Goal: Task Accomplishment & Management: Manage account settings

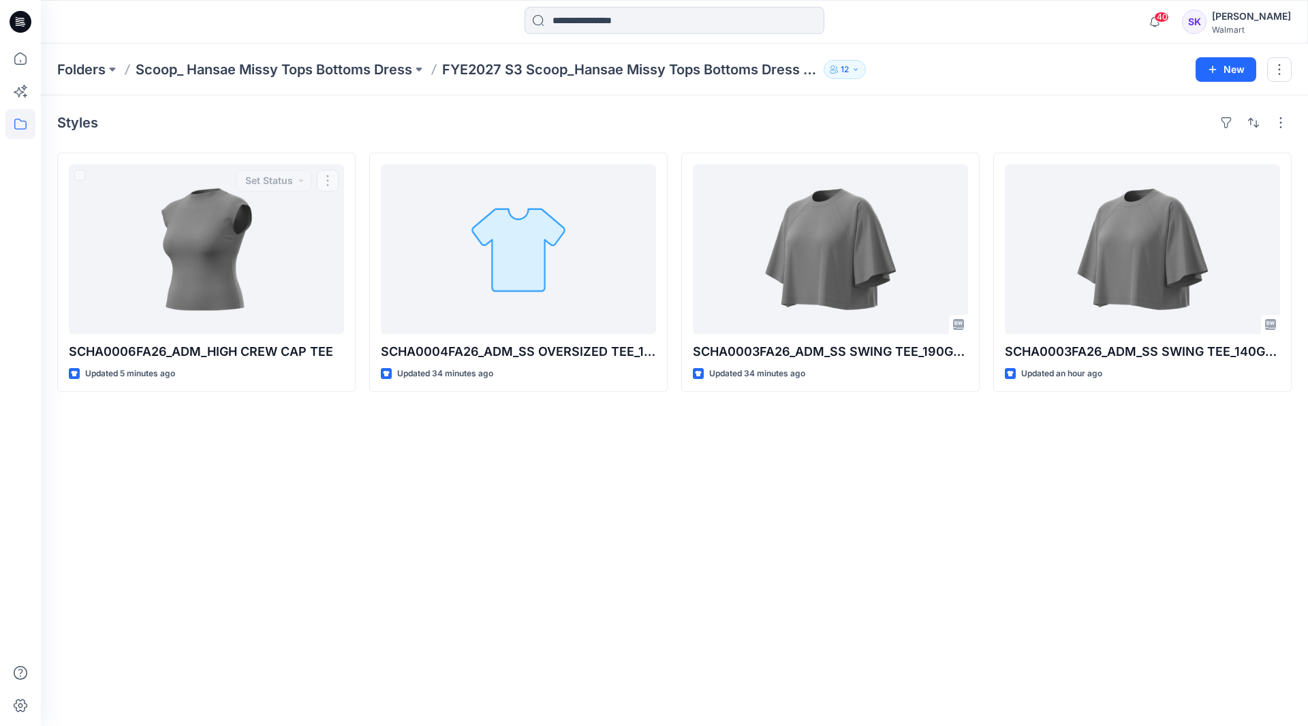
click at [208, 516] on div "Styles SCHA0006FA26_ADM_HIGH CREW CAP TEE Updated 5 minutes ago Set Status SCHA…" at bounding box center [674, 410] width 1267 height 630
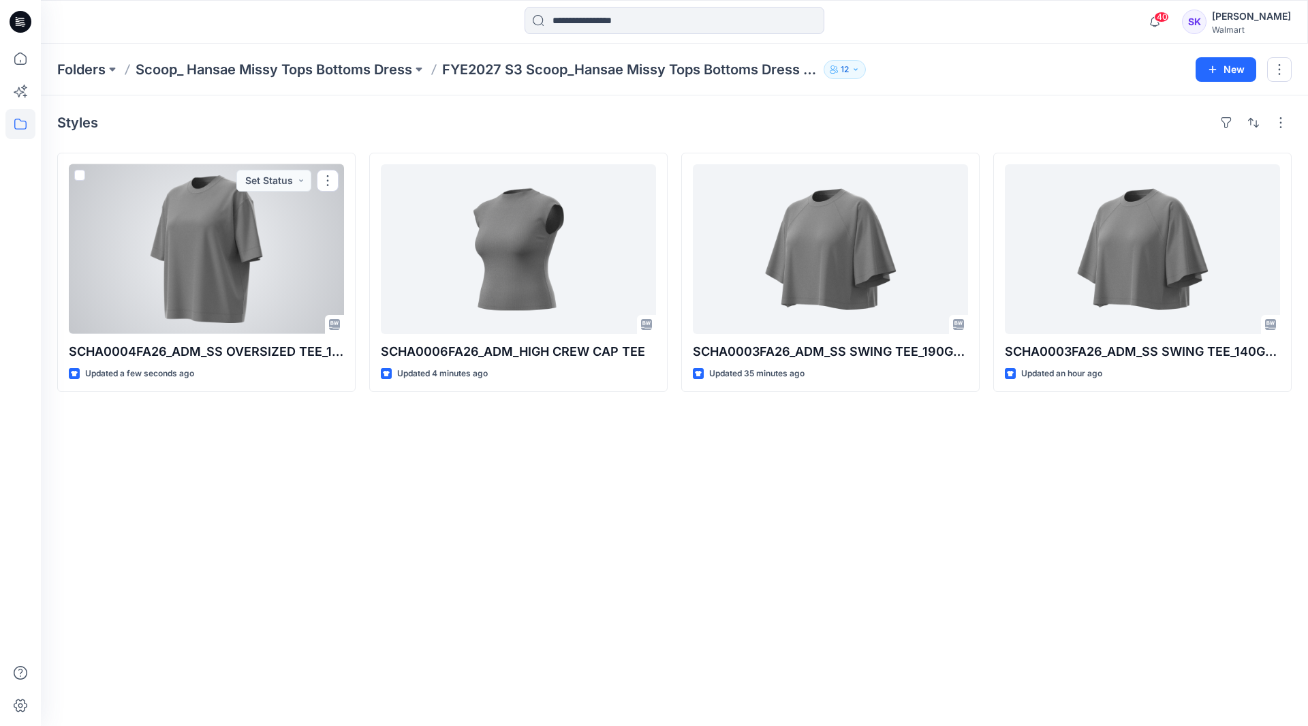
click at [240, 298] on div at bounding box center [206, 249] width 275 height 170
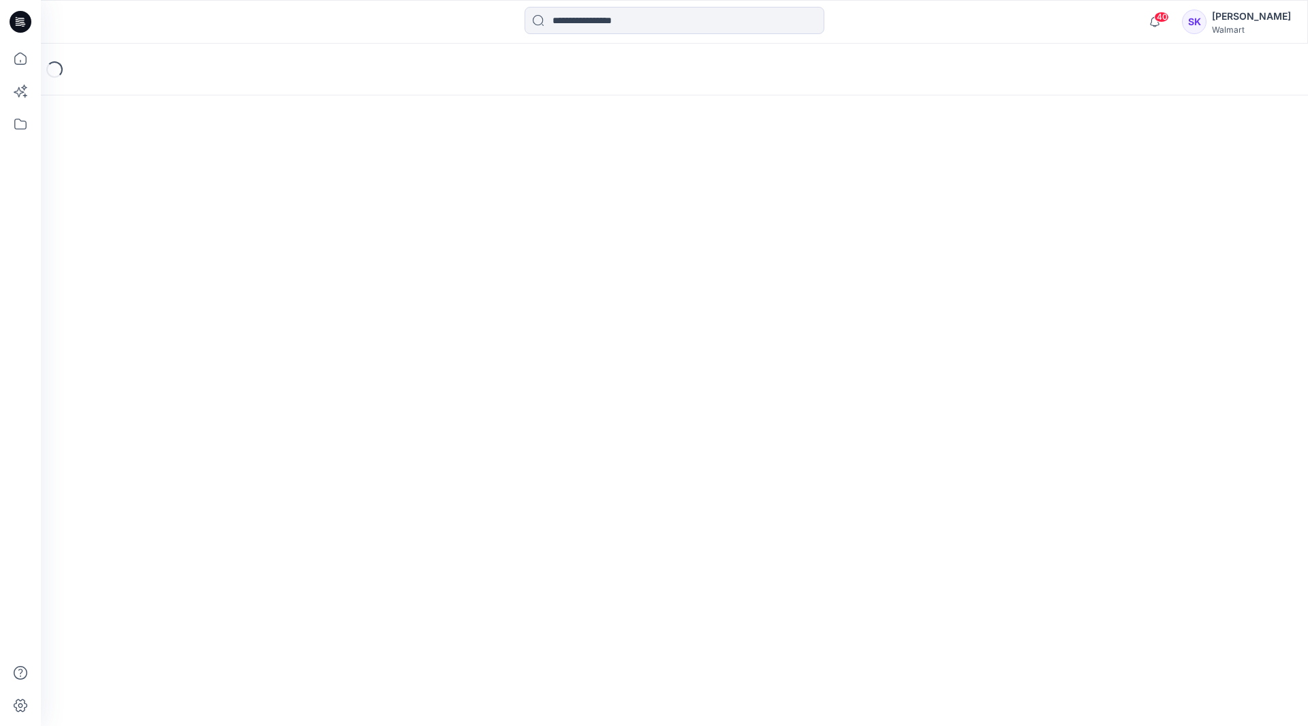
click at [239, 299] on div "Loading..." at bounding box center [674, 385] width 1267 height 682
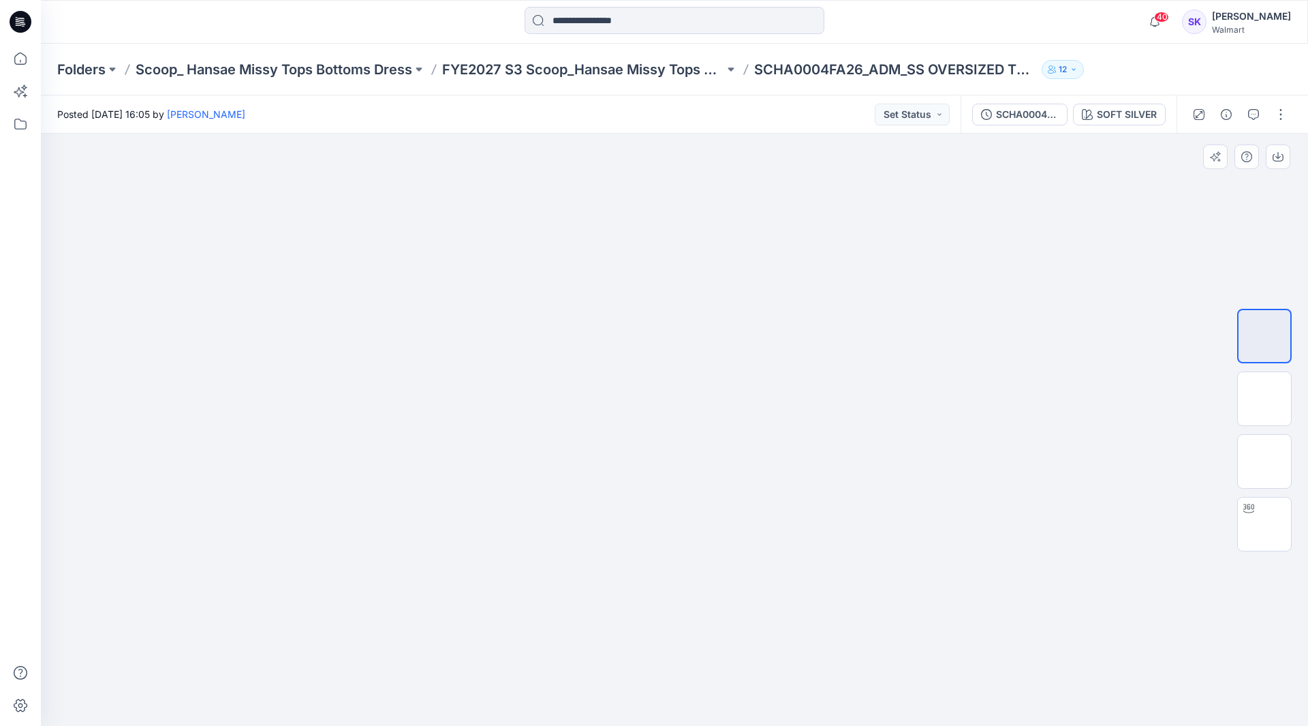
click at [260, 247] on div at bounding box center [674, 430] width 1267 height 592
click at [1264, 399] on img at bounding box center [1264, 399] width 0 height 0
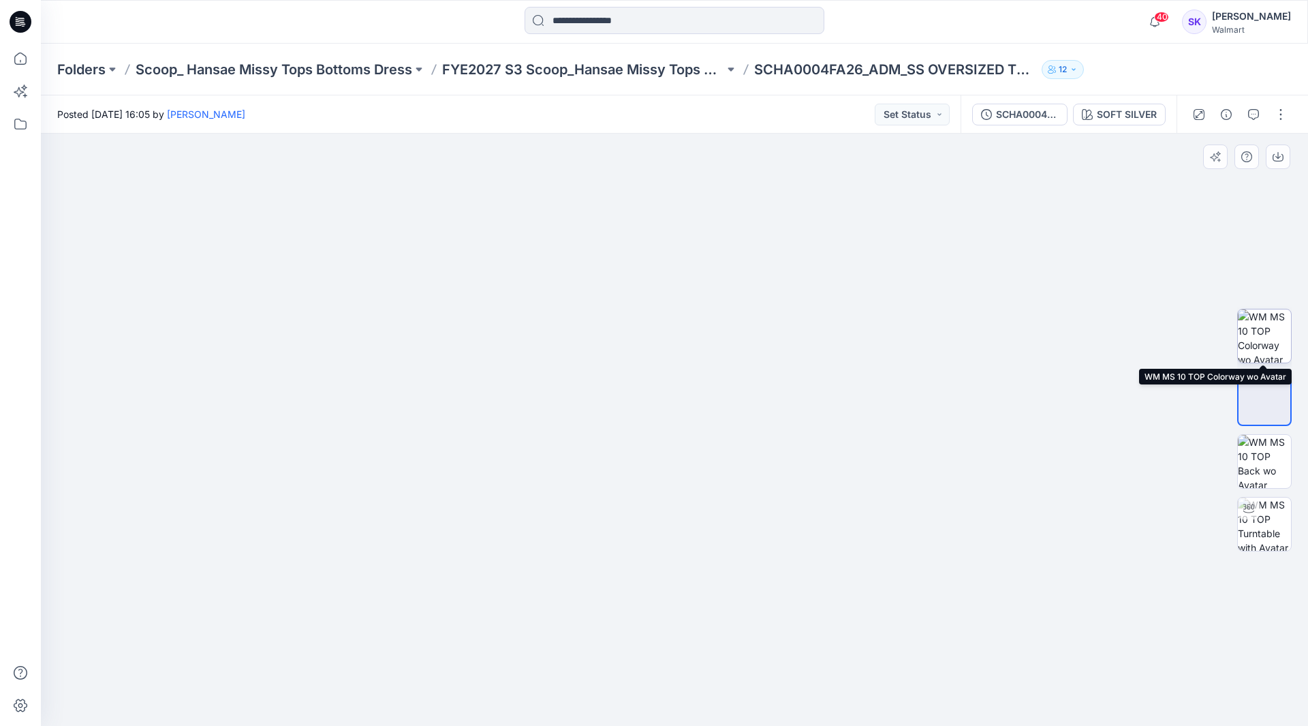
click at [1262, 347] on img at bounding box center [1264, 335] width 53 height 53
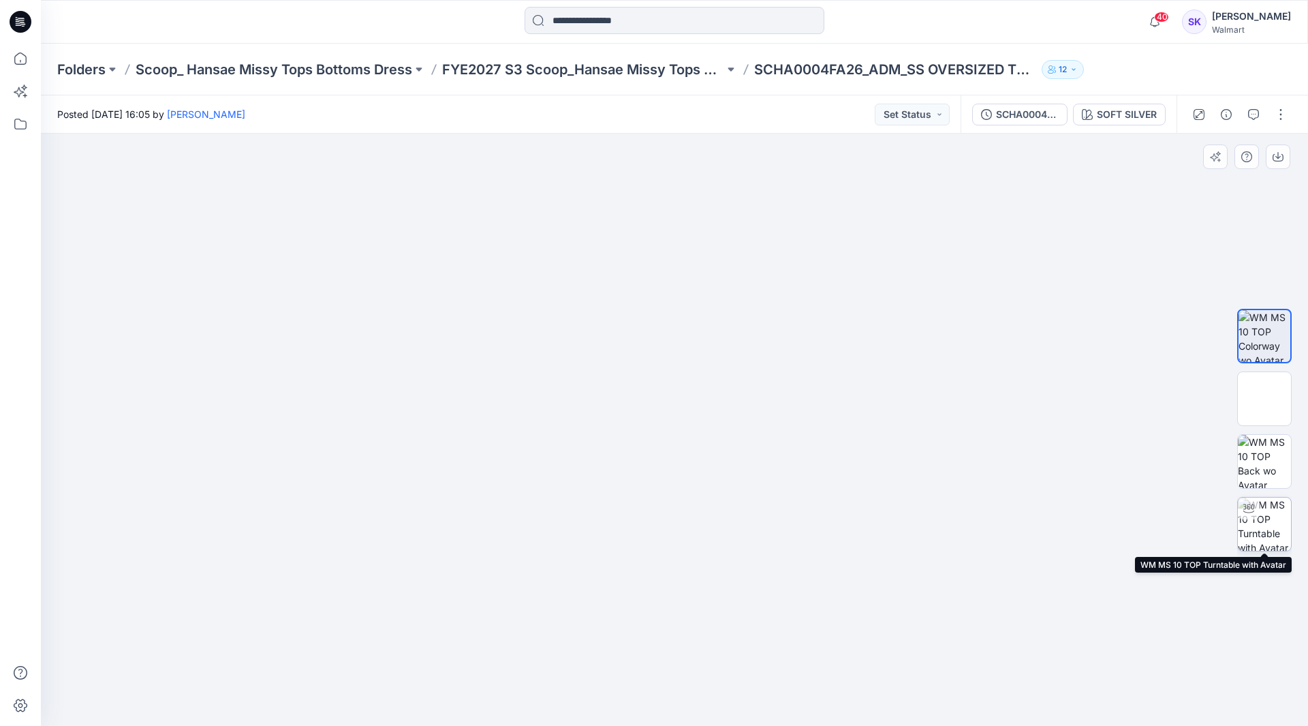
click at [1272, 530] on img at bounding box center [1264, 523] width 53 height 53
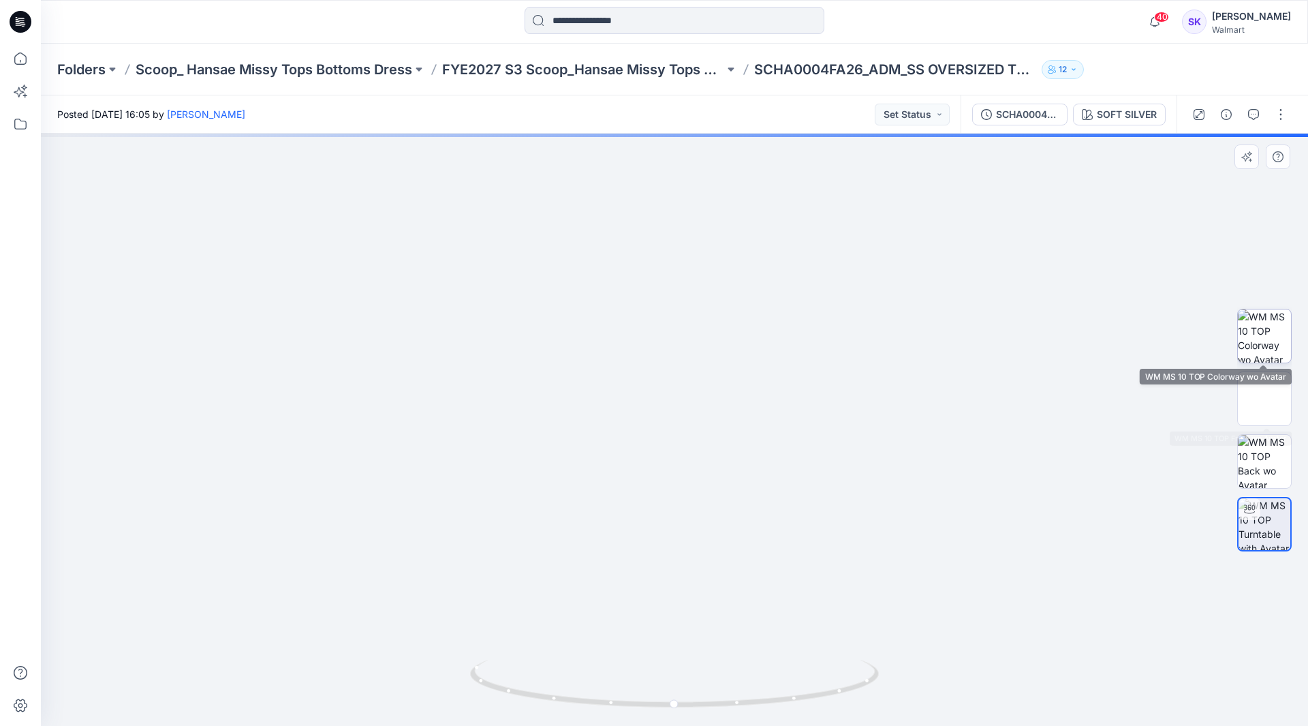
click at [1254, 343] on img at bounding box center [1264, 335] width 53 height 53
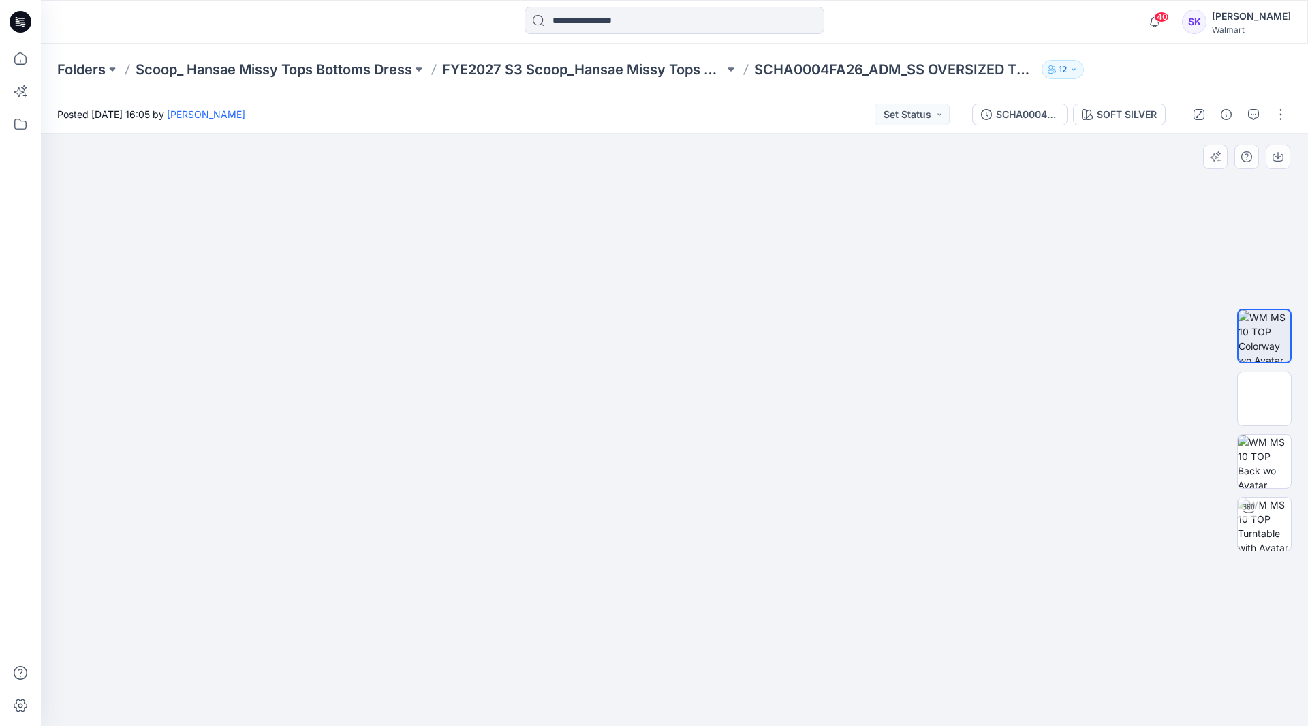
click at [202, 559] on div at bounding box center [674, 430] width 1267 height 592
click at [178, 592] on div at bounding box center [674, 430] width 1267 height 592
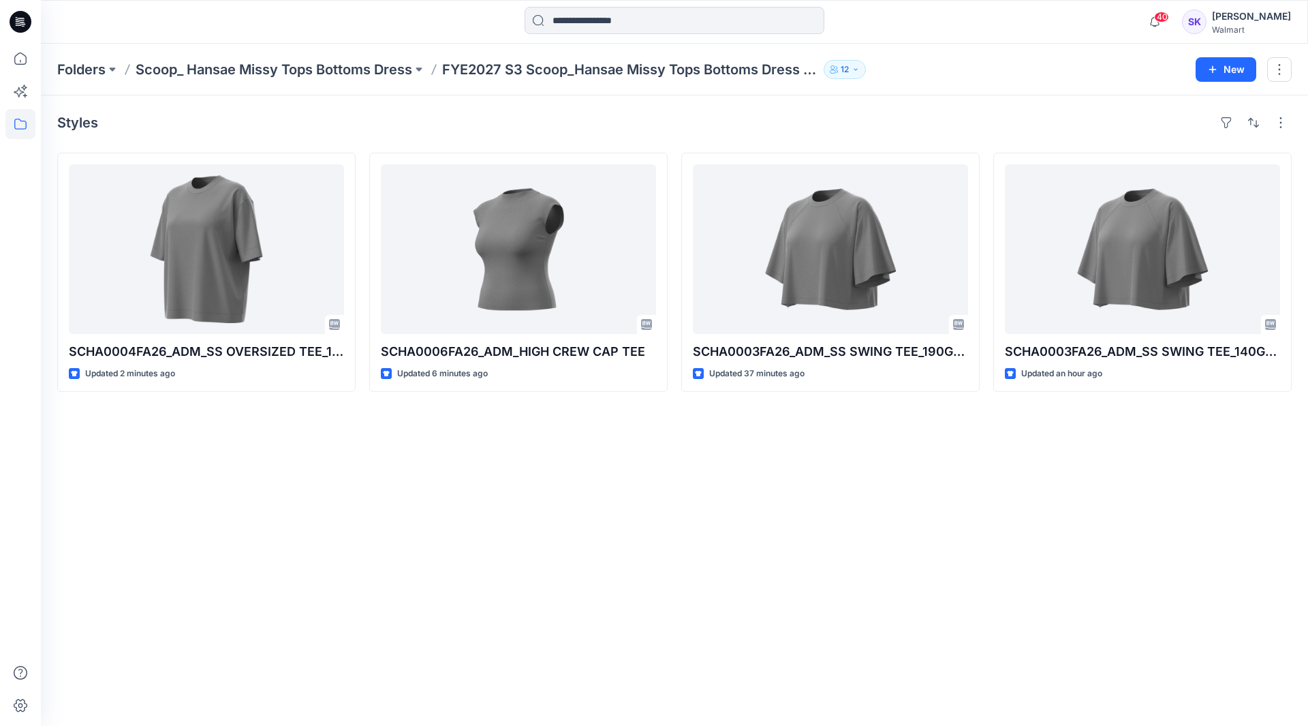
drag, startPoint x: 264, startPoint y: 574, endPoint x: 225, endPoint y: 576, distance: 38.2
click at [264, 574] on div "Styles SCHA0004FA26_ADM_SS OVERSIZED TEE_190GSM Updated 2 minutes ago SCHA0006F…" at bounding box center [674, 410] width 1267 height 630
drag, startPoint x: 801, startPoint y: 700, endPoint x: 808, endPoint y: 709, distance: 11.7
click at [802, 698] on div "Styles SCHA0004FA26_ADM_SS OVERSIZED TEE_190GSM Updated 12 minutes ago SCHA0006…" at bounding box center [674, 410] width 1267 height 630
click at [168, 466] on div "Styles SCHA0004FA26_ADM_SS OVERSIZED TEE_190GSM Updated 20 minutes ago SCHA0006…" at bounding box center [674, 410] width 1267 height 630
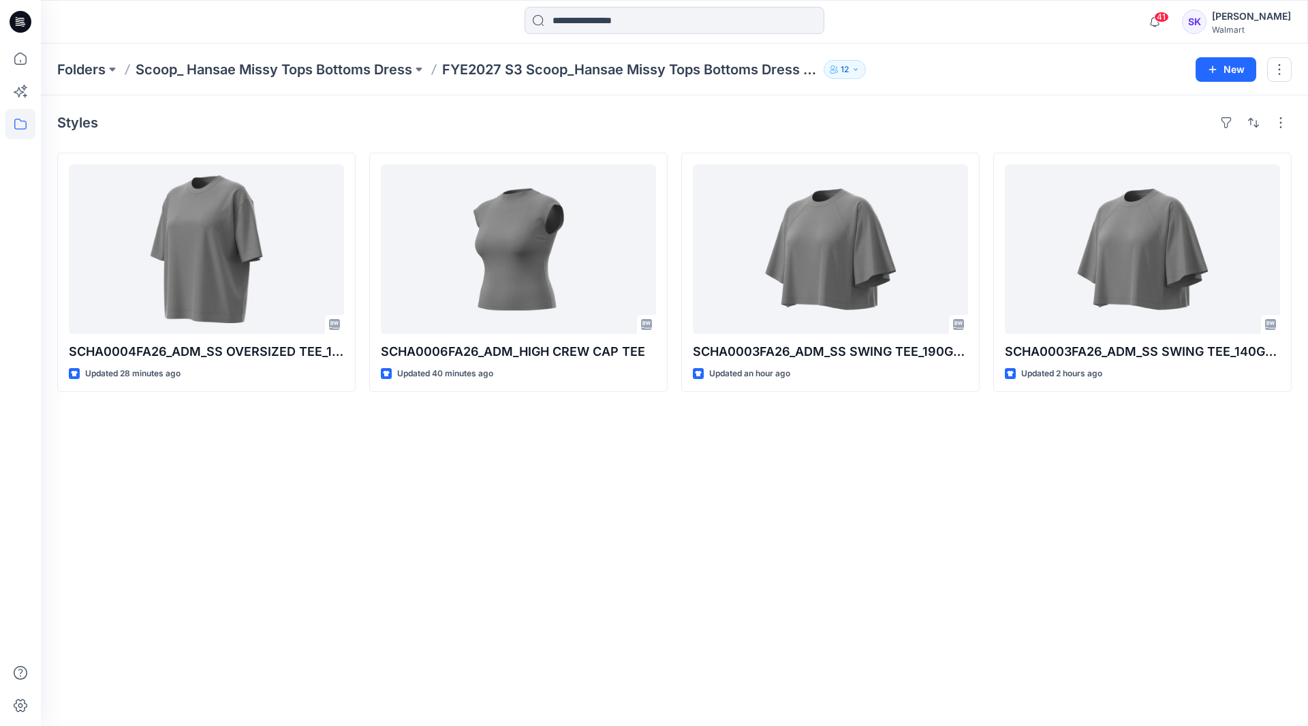
click at [1035, 665] on div "Styles SCHA0004FA26_ADM_SS OVERSIZED TEE_190GSM Updated 28 minutes ago SCHA0006…" at bounding box center [674, 410] width 1267 height 630
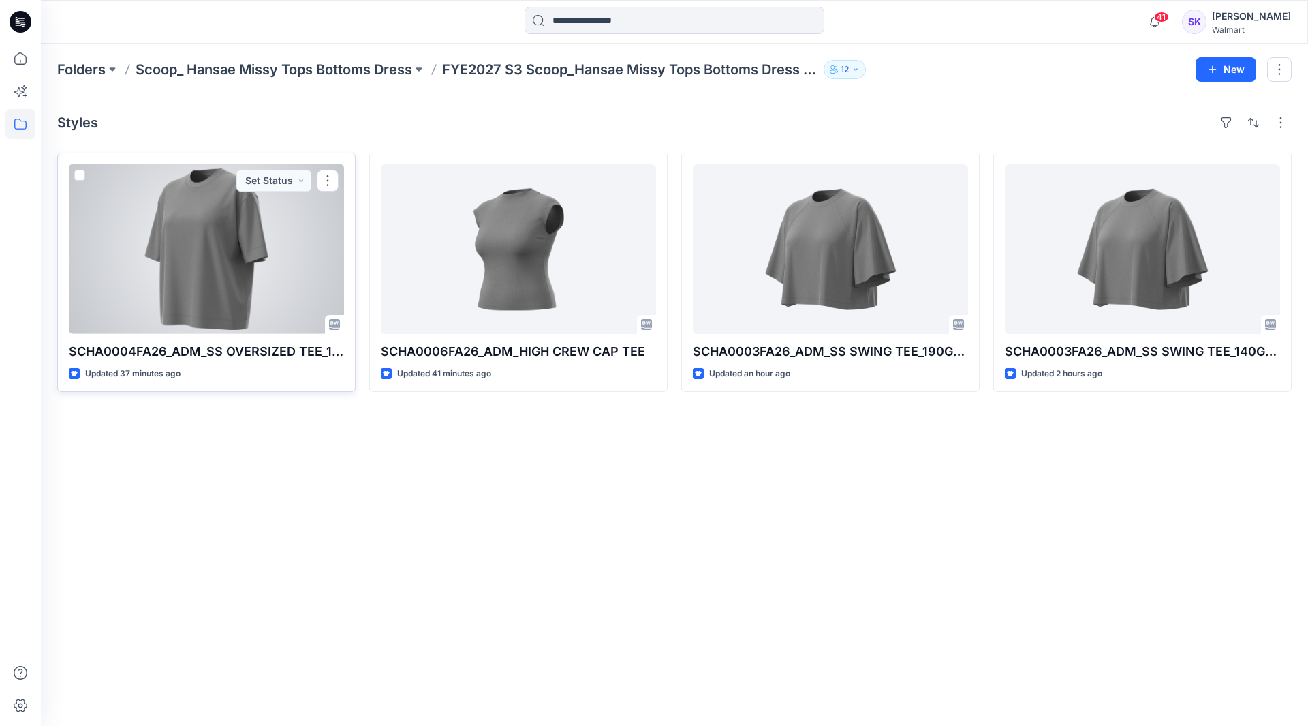
click at [256, 361] on div "SCHA0004FA26_ADM_SS OVERSIZED TEE_190GSM Updated 37 minutes ago Set Status" at bounding box center [206, 272] width 298 height 239
click at [165, 354] on p "SCHA0004FA26_ADM_SS OVERSIZED TEE_190GSM" at bounding box center [206, 351] width 275 height 19
click at [258, 353] on p "SCHA0004FA26_ADM_SS OVERSIZED TEE_190GSM" at bounding box center [206, 351] width 275 height 19
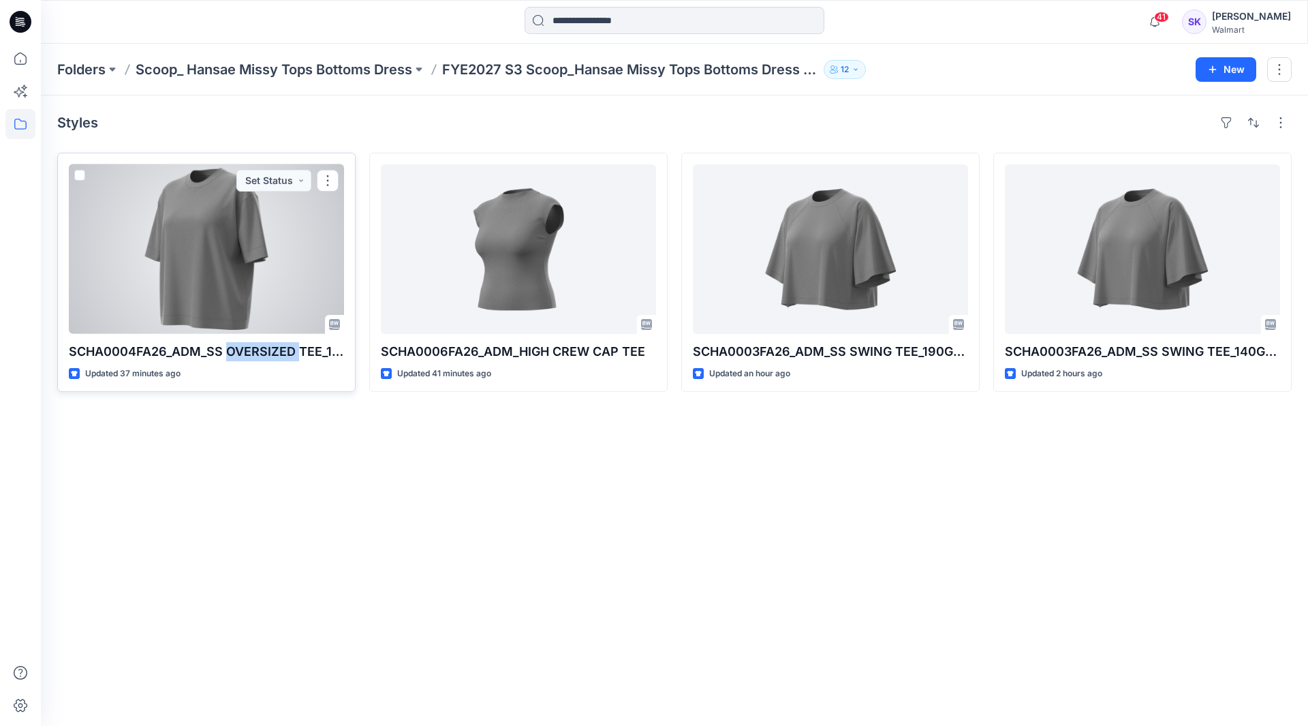
click at [242, 280] on div at bounding box center [206, 249] width 275 height 170
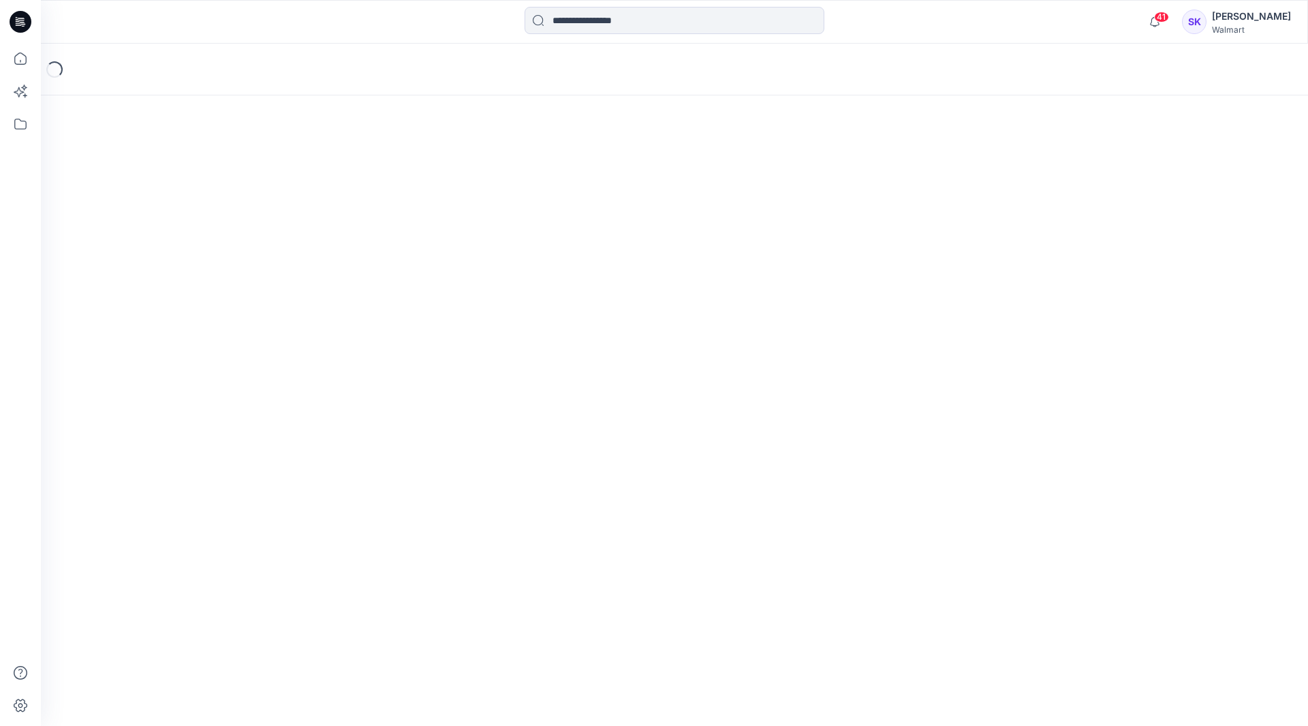
click at [242, 280] on div "Loading..." at bounding box center [674, 385] width 1267 height 682
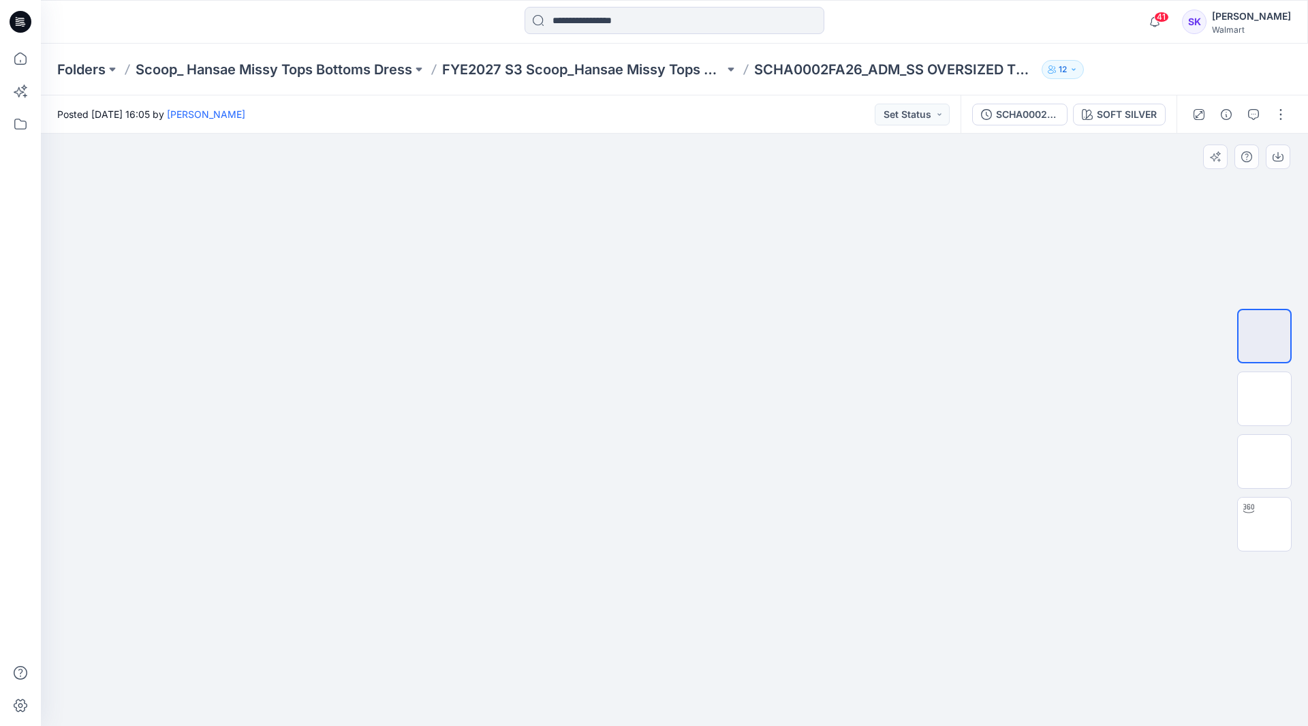
click at [1059, 595] on div at bounding box center [674, 430] width 1267 height 592
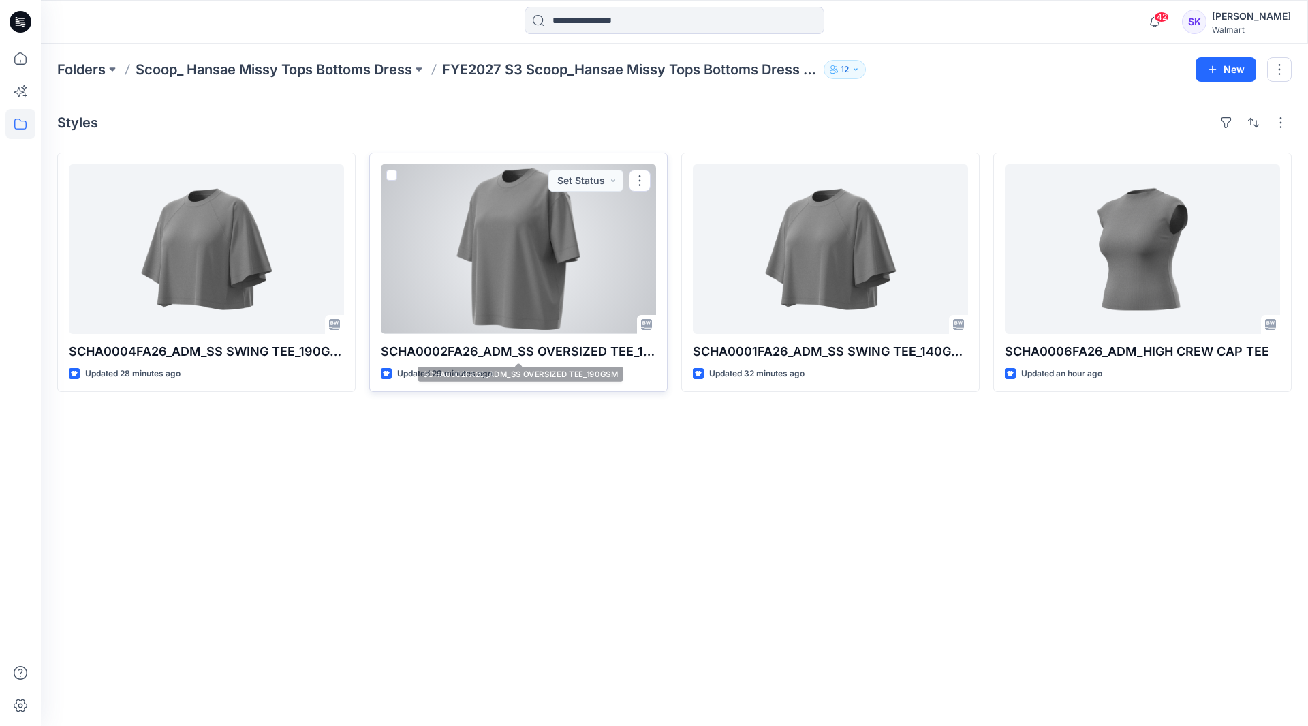
click at [523, 258] on div at bounding box center [518, 249] width 275 height 170
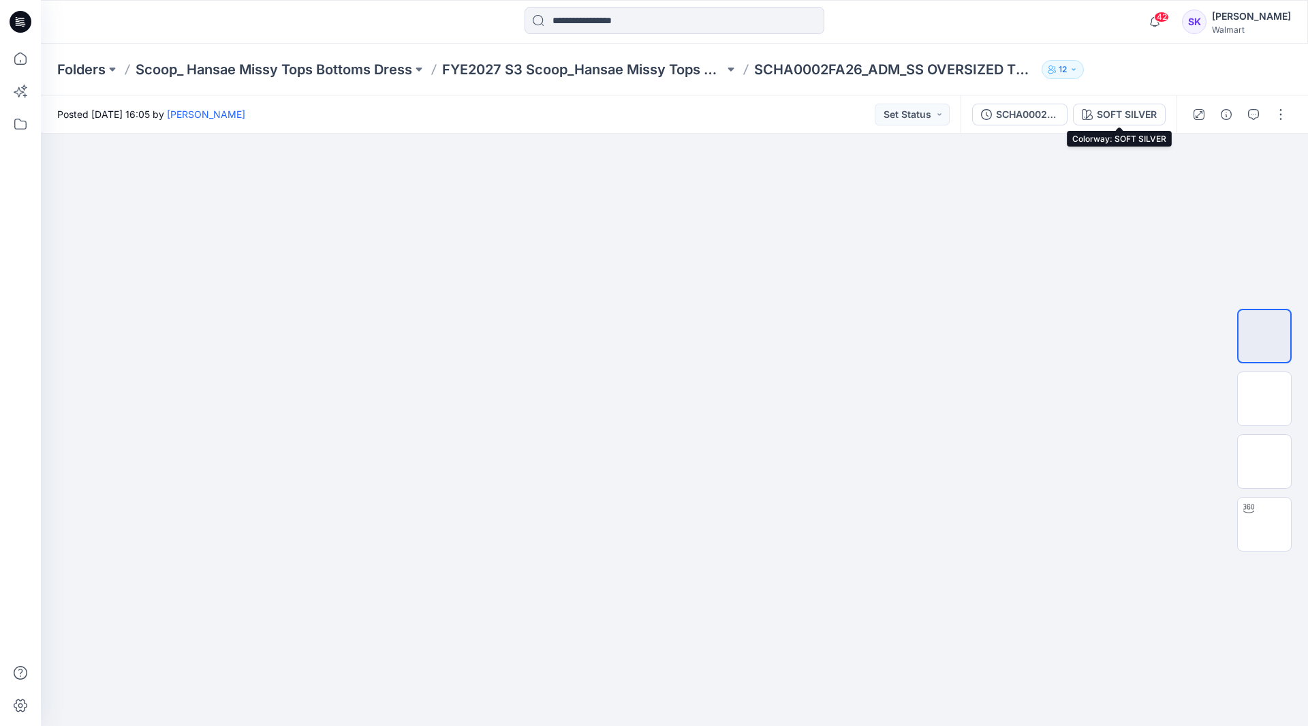
click at [1046, 128] on div "SCHA0002FA26_ADM_SS OVERSIZED TEE_190GSM SOFT SILVER" at bounding box center [1069, 114] width 216 height 38
click at [1047, 110] on div "SCHA0002FA26_ADM_SS OVERSIZED TEE_190GSM" at bounding box center [1027, 114] width 63 height 15
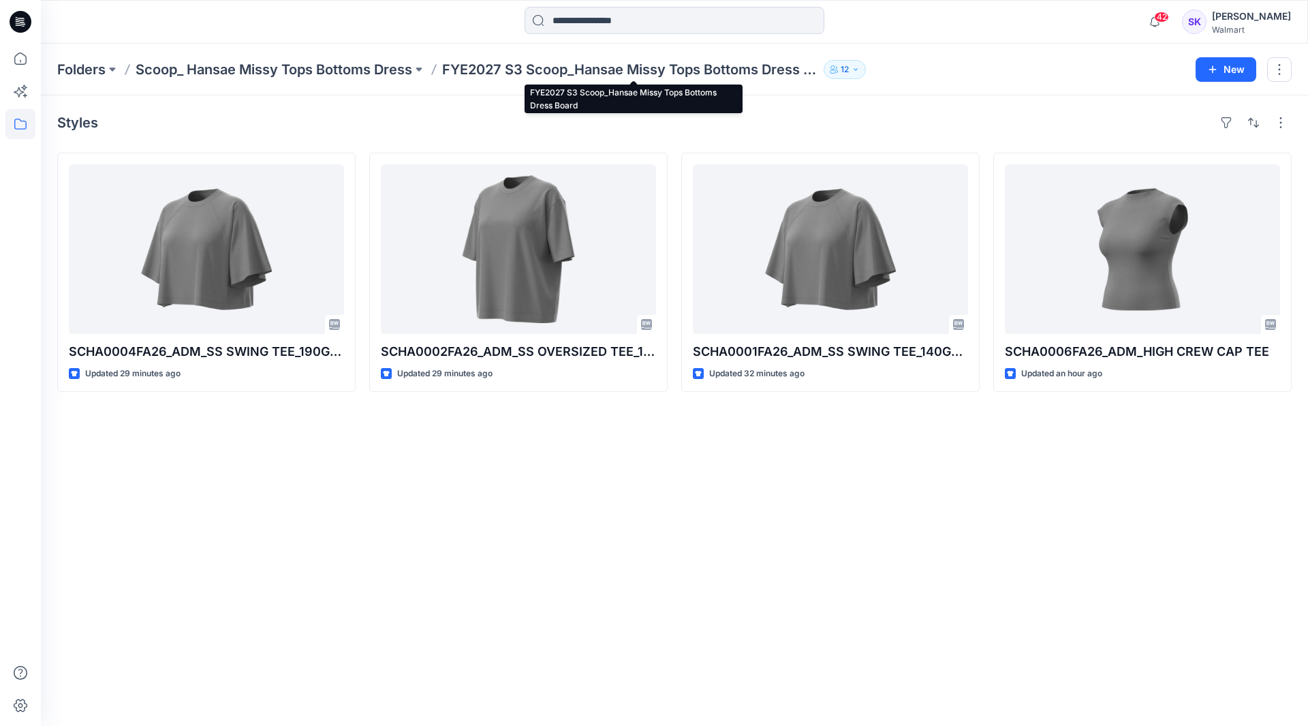
click at [519, 74] on p "FYE2027 S3 Scoop_Hansae Missy Tops Bottoms Dress Board" at bounding box center [630, 69] width 376 height 19
click at [394, 84] on div "Folders Scoop_ Hansae Missy Tops Bottoms Dress FYE2027 S3 Scoop_Hansae Missy To…" at bounding box center [674, 70] width 1267 height 52
click at [392, 74] on p "Scoop_ Hansae Missy Tops Bottoms Dress" at bounding box center [274, 69] width 277 height 19
click at [92, 68] on p "Folders" at bounding box center [81, 69] width 48 height 19
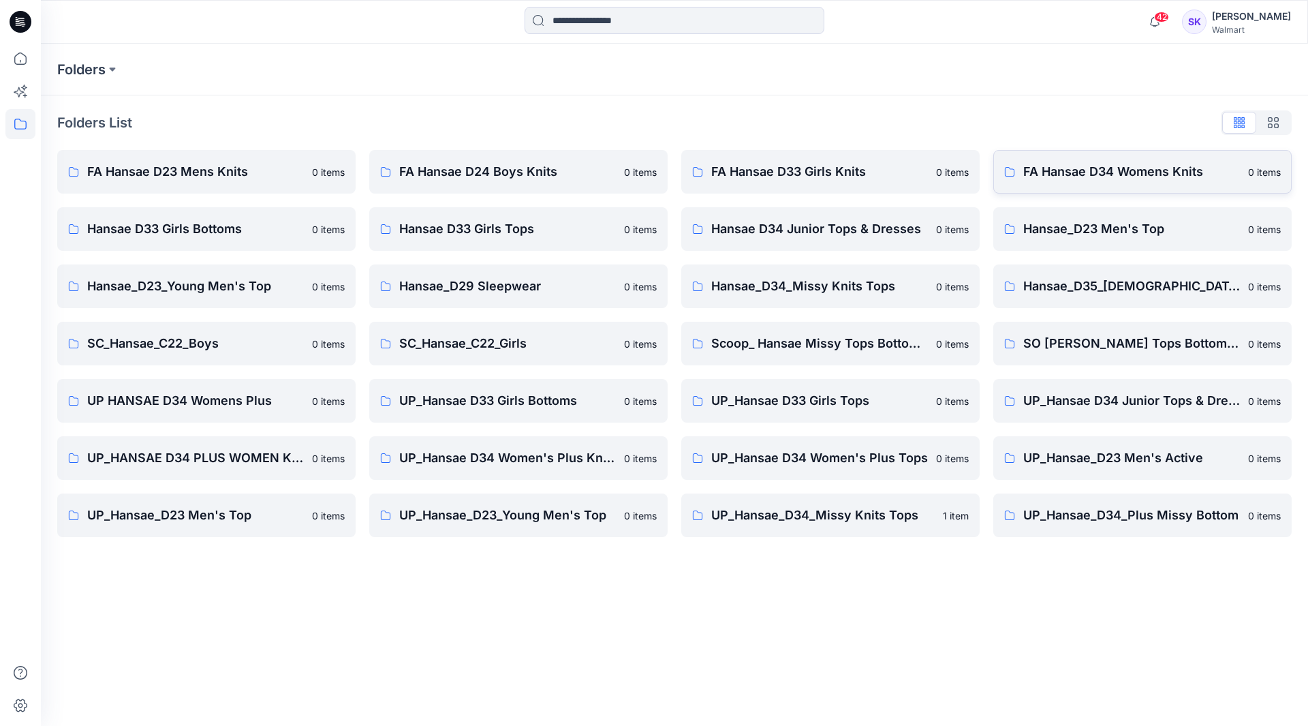
click at [1081, 177] on p "FA Hansae D34 Womens Knits" at bounding box center [1131, 171] width 217 height 19
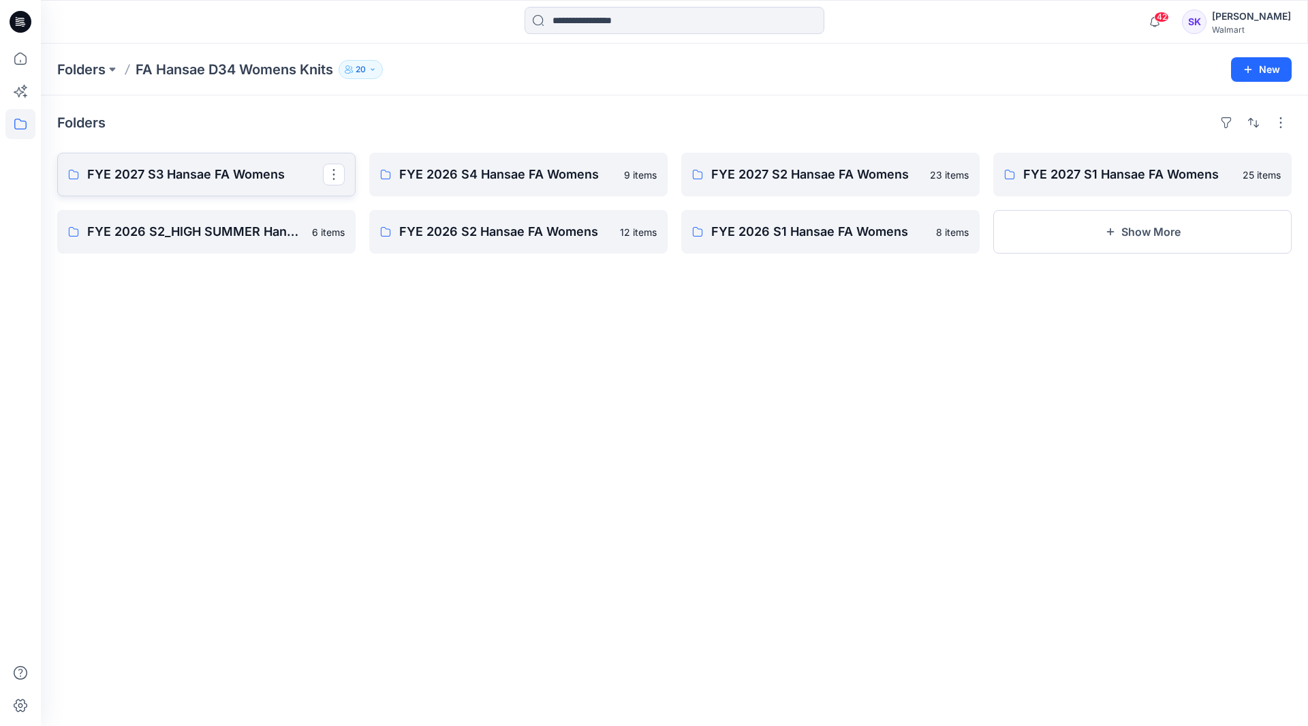
click at [206, 177] on p "FYE 2027 S3 Hansae FA Womens" at bounding box center [205, 174] width 236 height 19
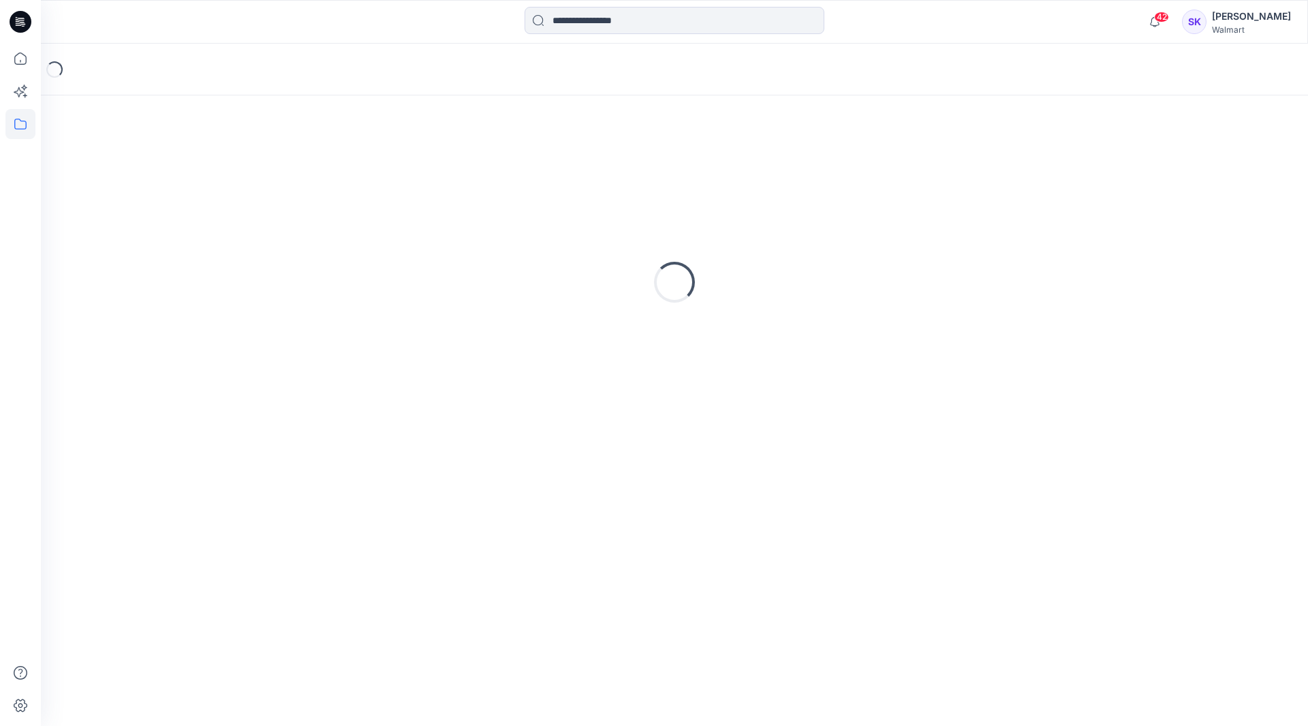
click at [206, 177] on div "Loading..." at bounding box center [674, 282] width 1234 height 341
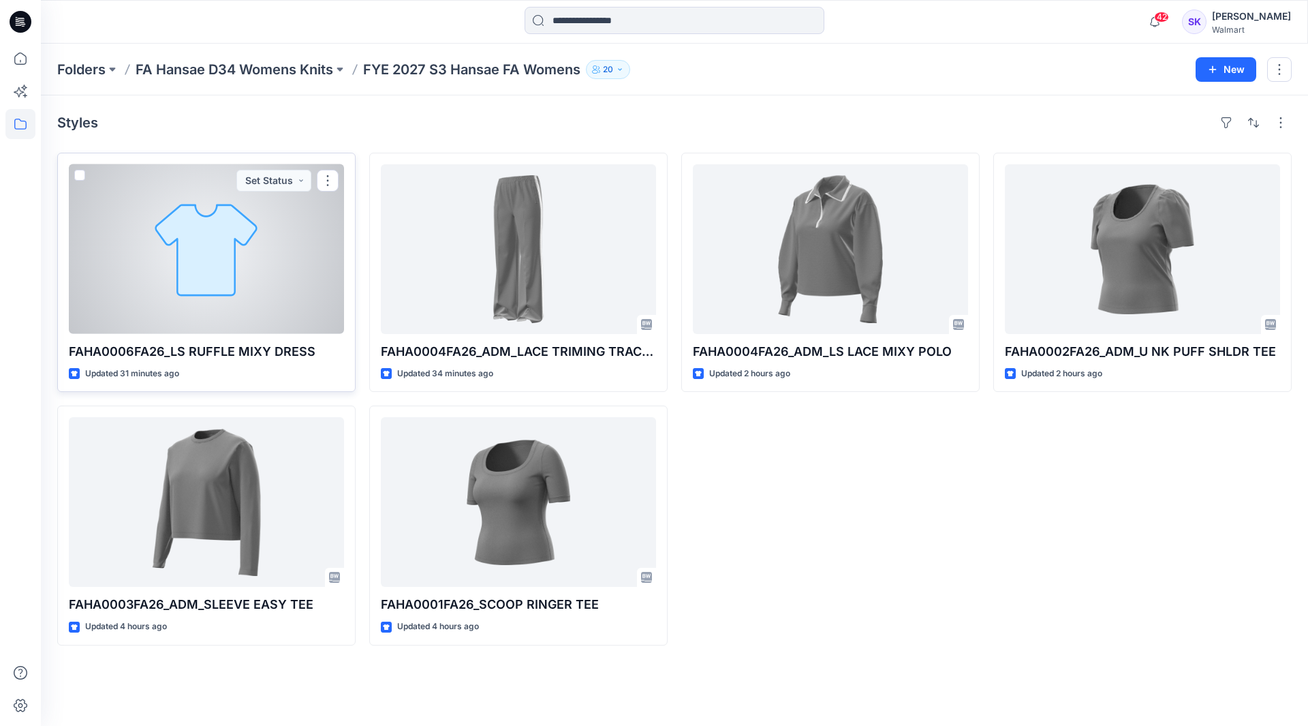
click at [208, 264] on div at bounding box center [206, 249] width 275 height 170
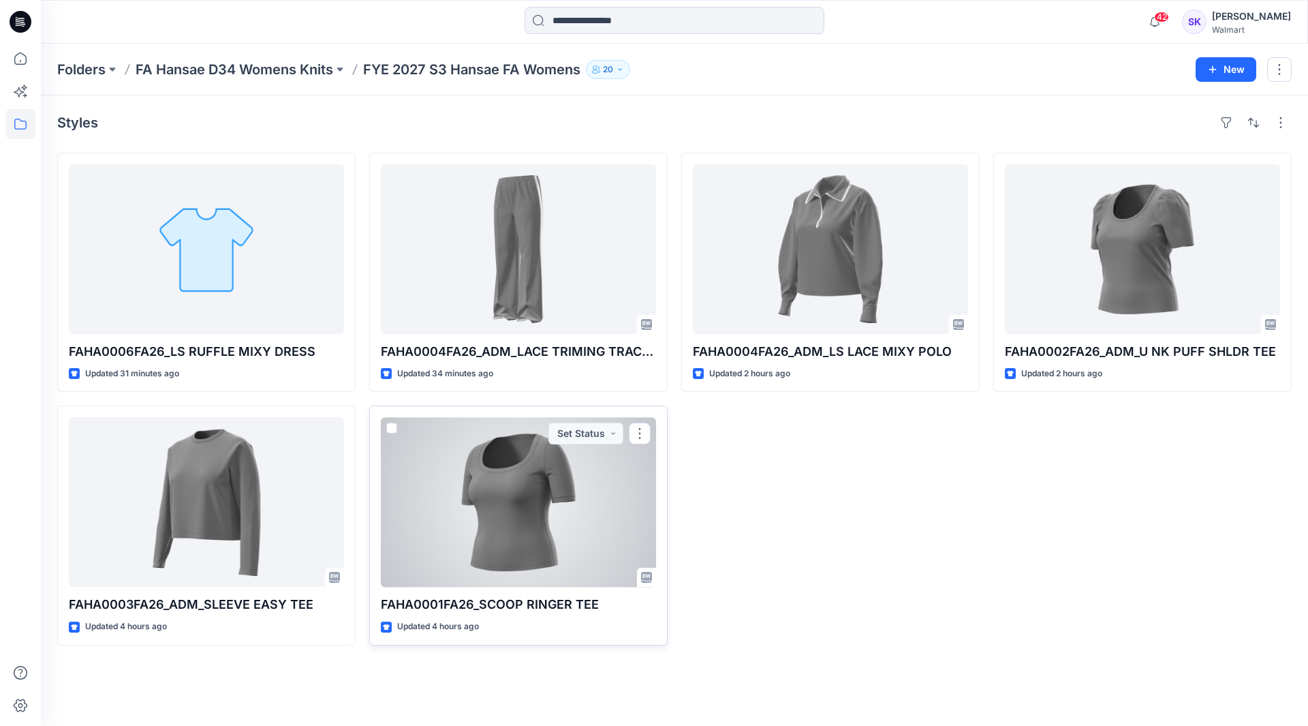
click at [548, 487] on div at bounding box center [518, 502] width 275 height 170
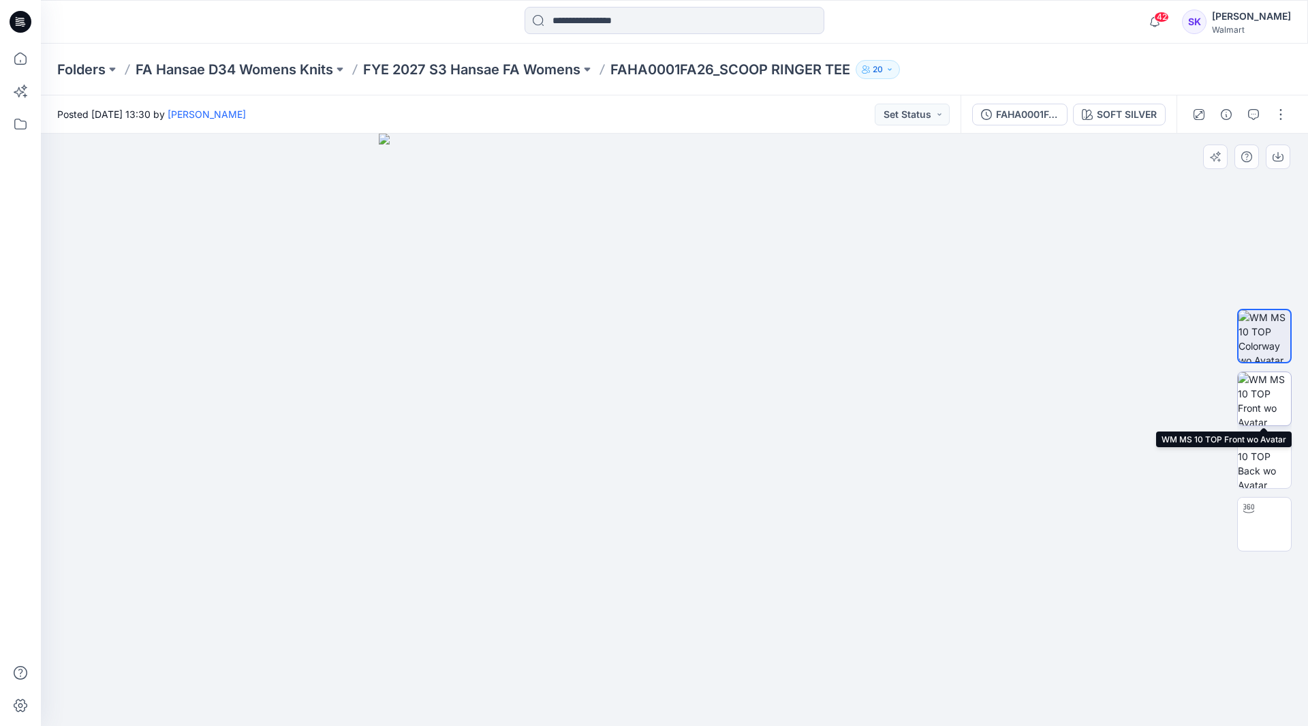
click at [1269, 399] on img at bounding box center [1264, 398] width 53 height 53
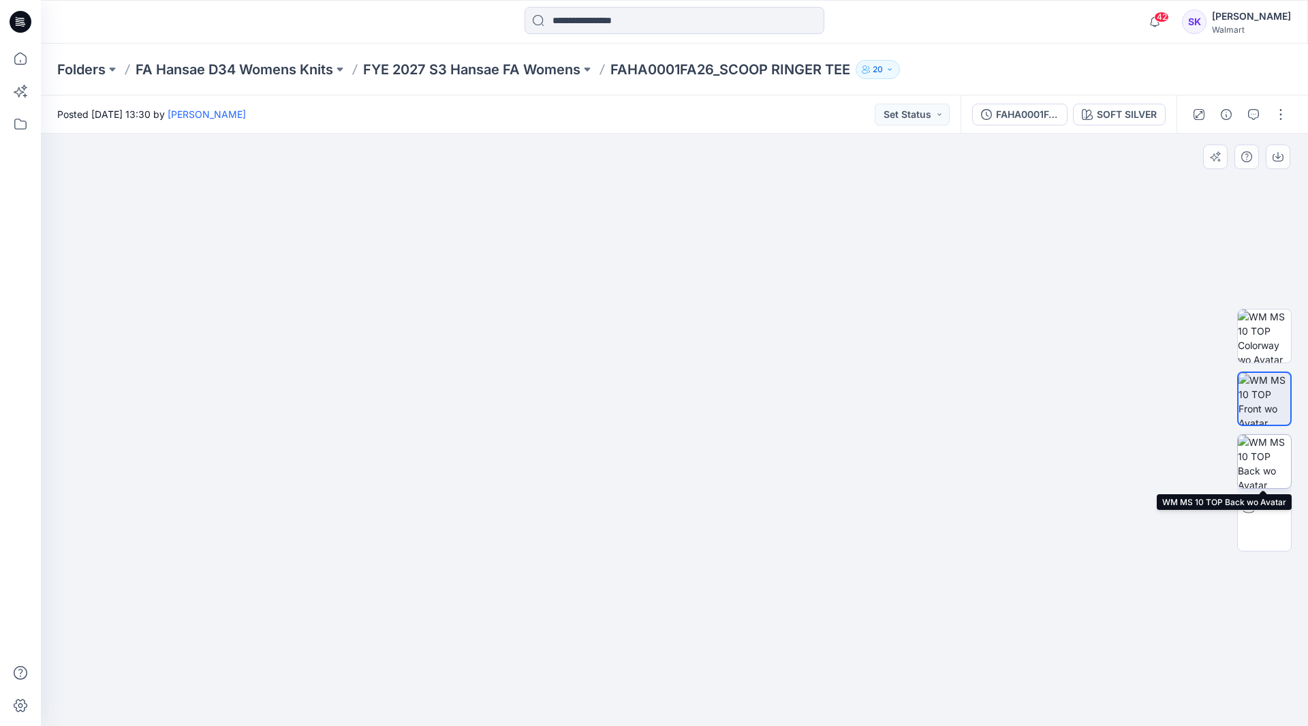
drag, startPoint x: 1269, startPoint y: 452, endPoint x: 1266, endPoint y: 460, distance: 8.6
click at [1267, 458] on img at bounding box center [1264, 461] width 53 height 53
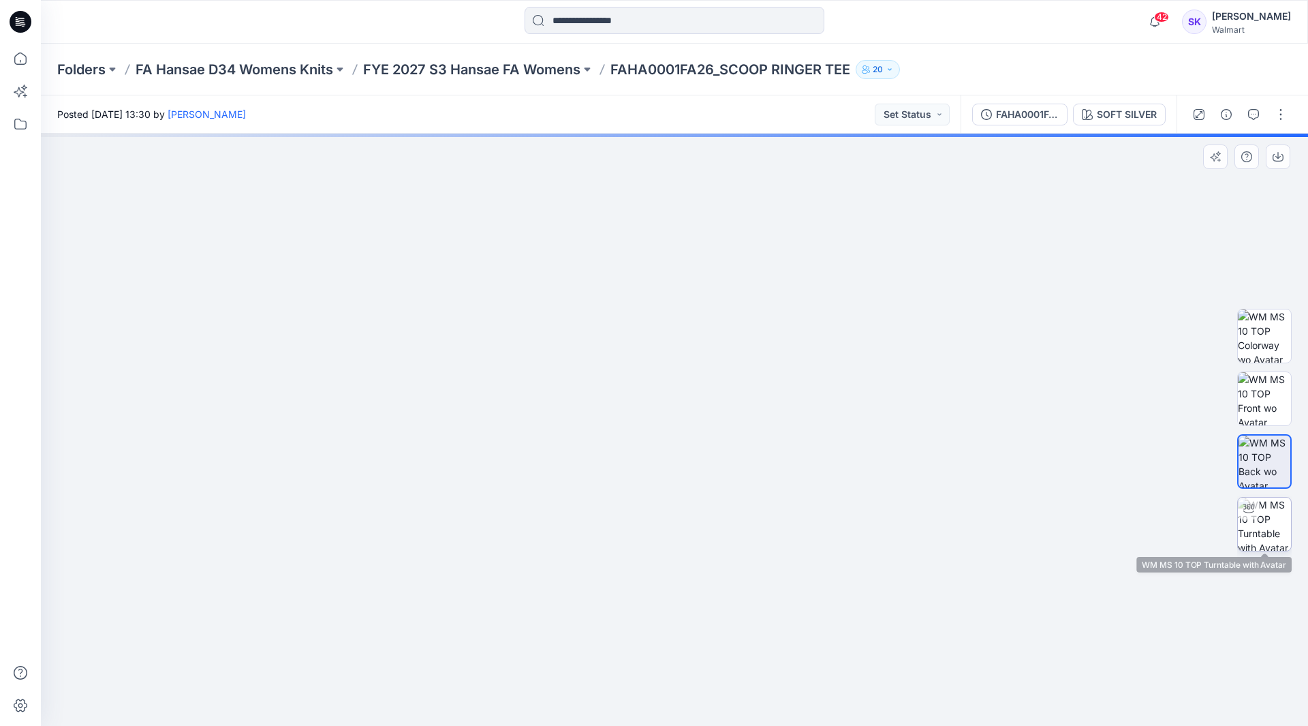
click at [1273, 523] on img at bounding box center [1264, 523] width 53 height 53
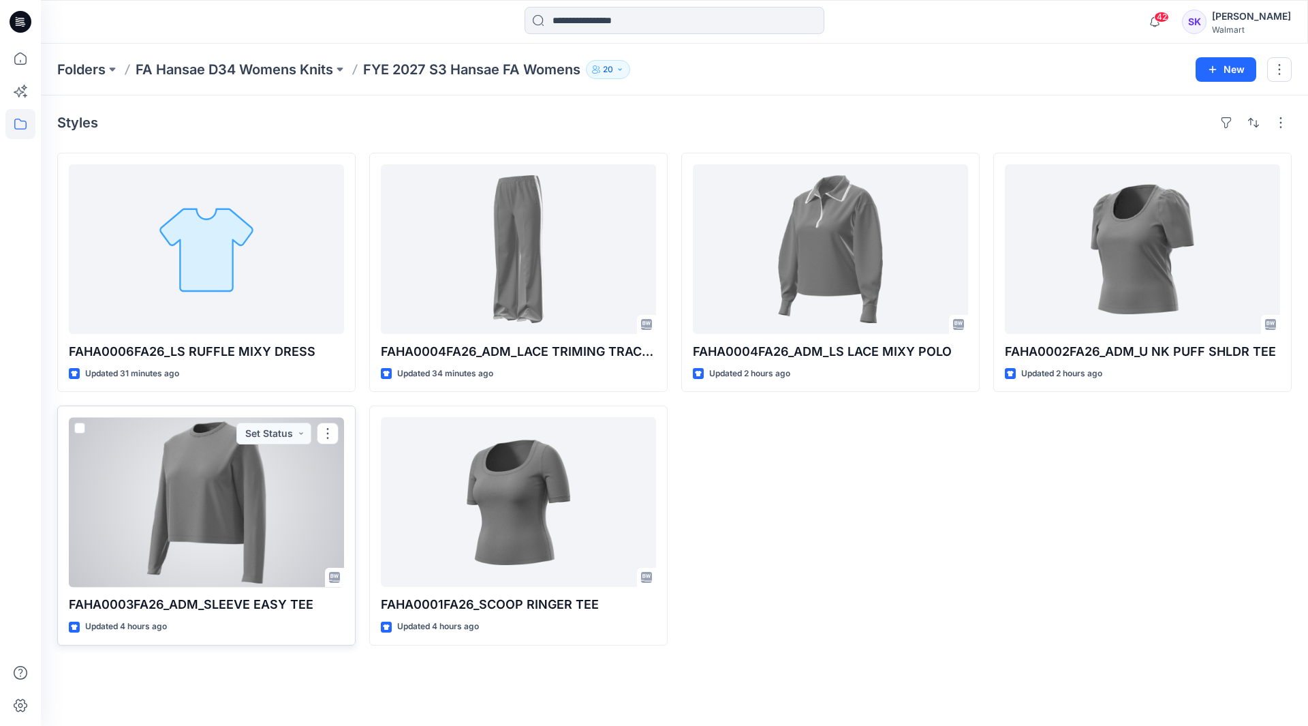
click at [220, 511] on div at bounding box center [206, 502] width 275 height 170
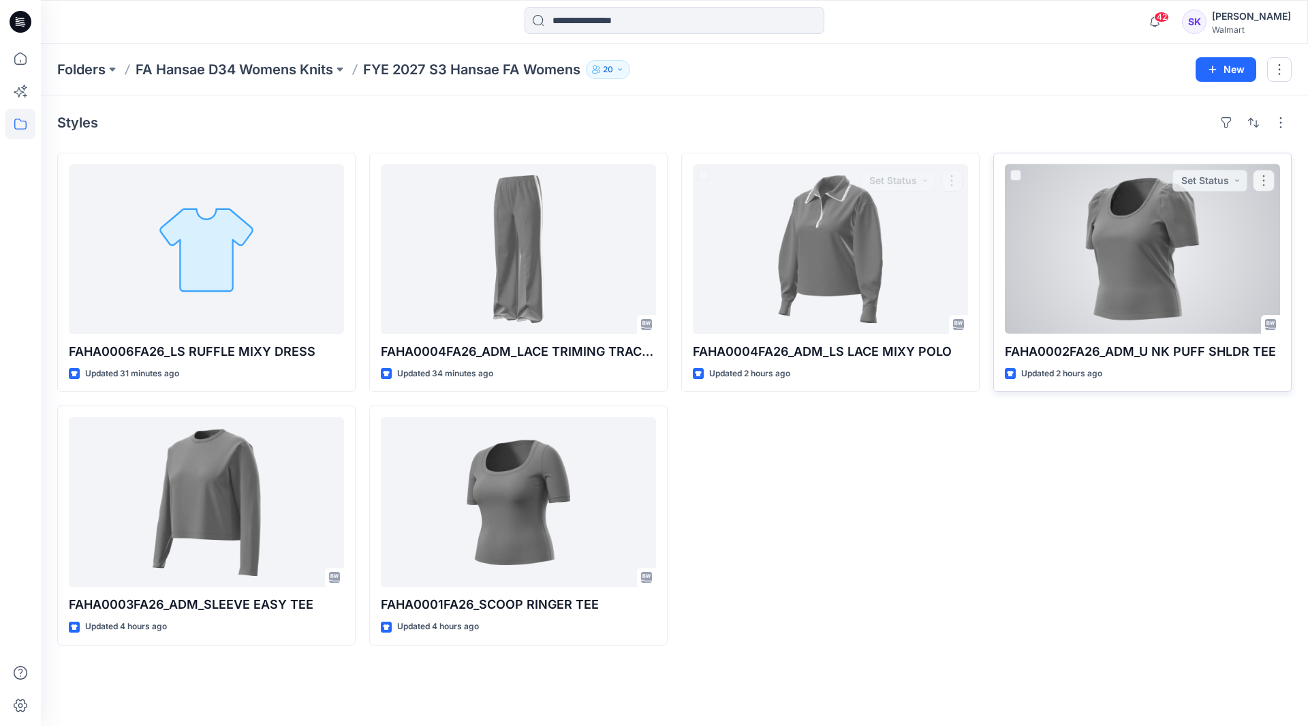
click at [1076, 278] on div at bounding box center [1142, 249] width 275 height 170
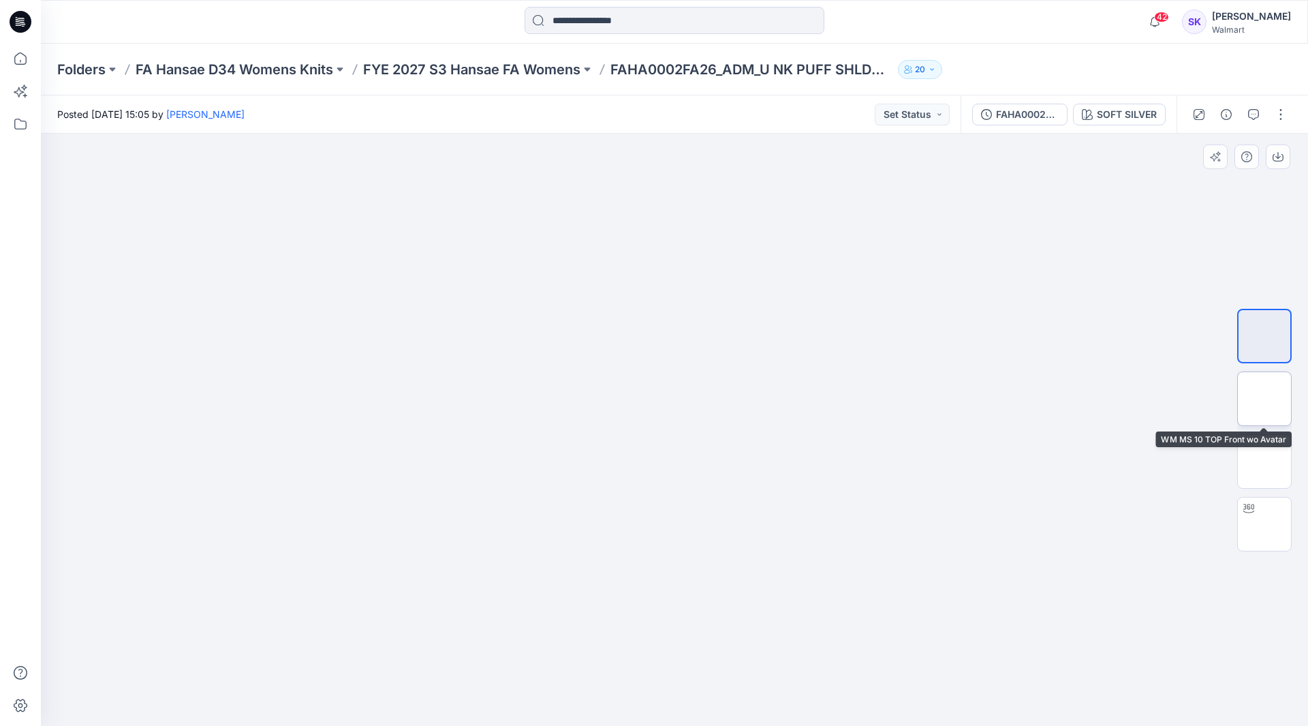
click at [1264, 399] on img at bounding box center [1264, 399] width 0 height 0
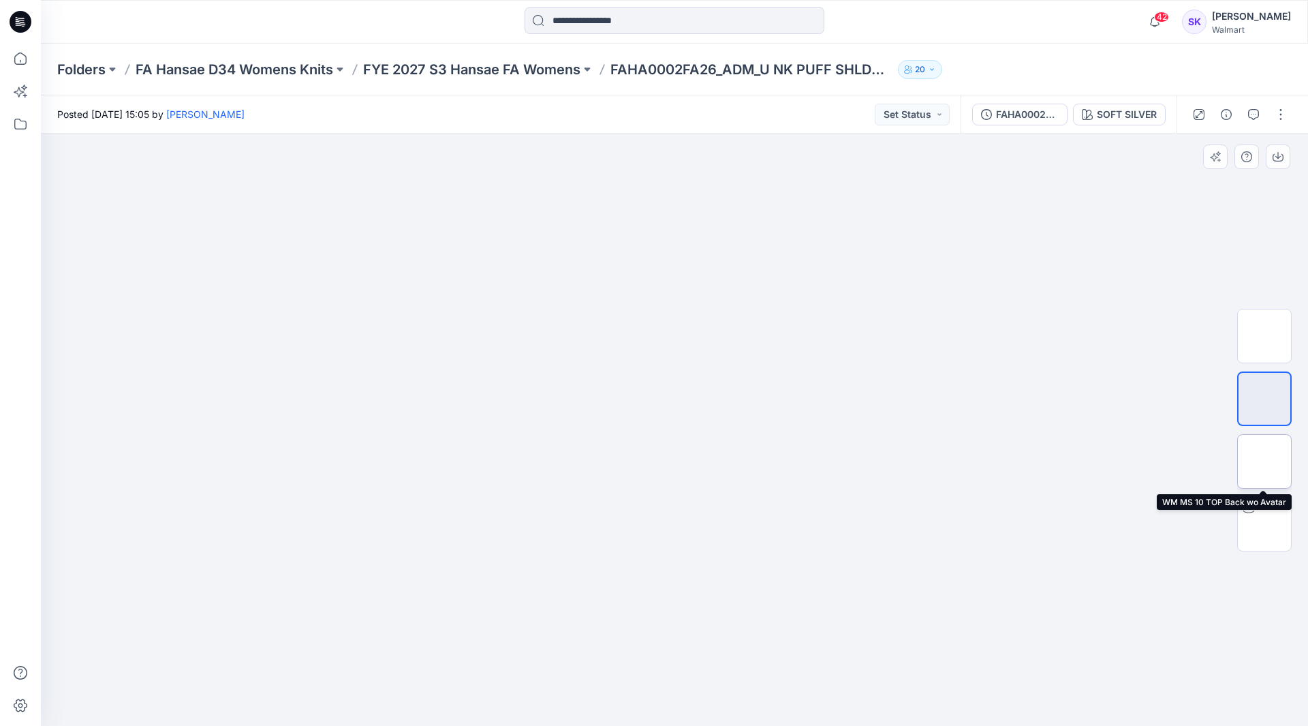
click at [1264, 461] on img at bounding box center [1264, 461] width 0 height 0
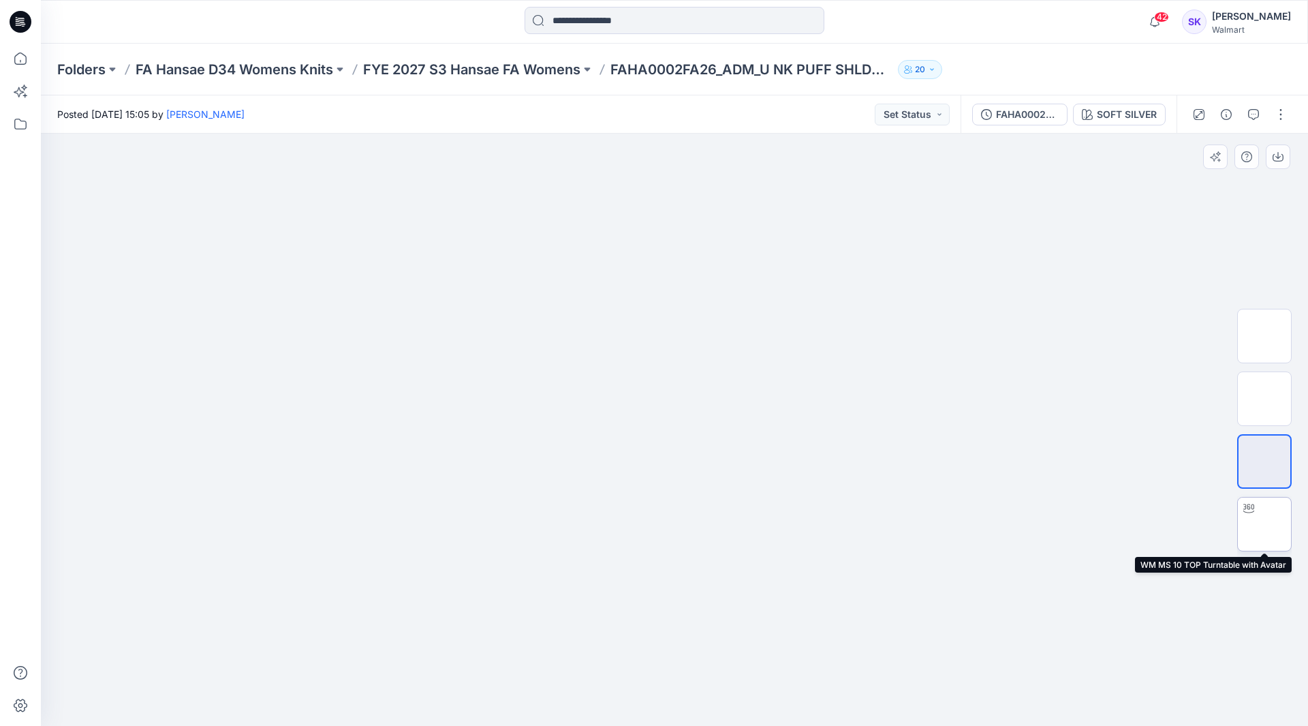
click at [1264, 524] on img at bounding box center [1264, 524] width 0 height 0
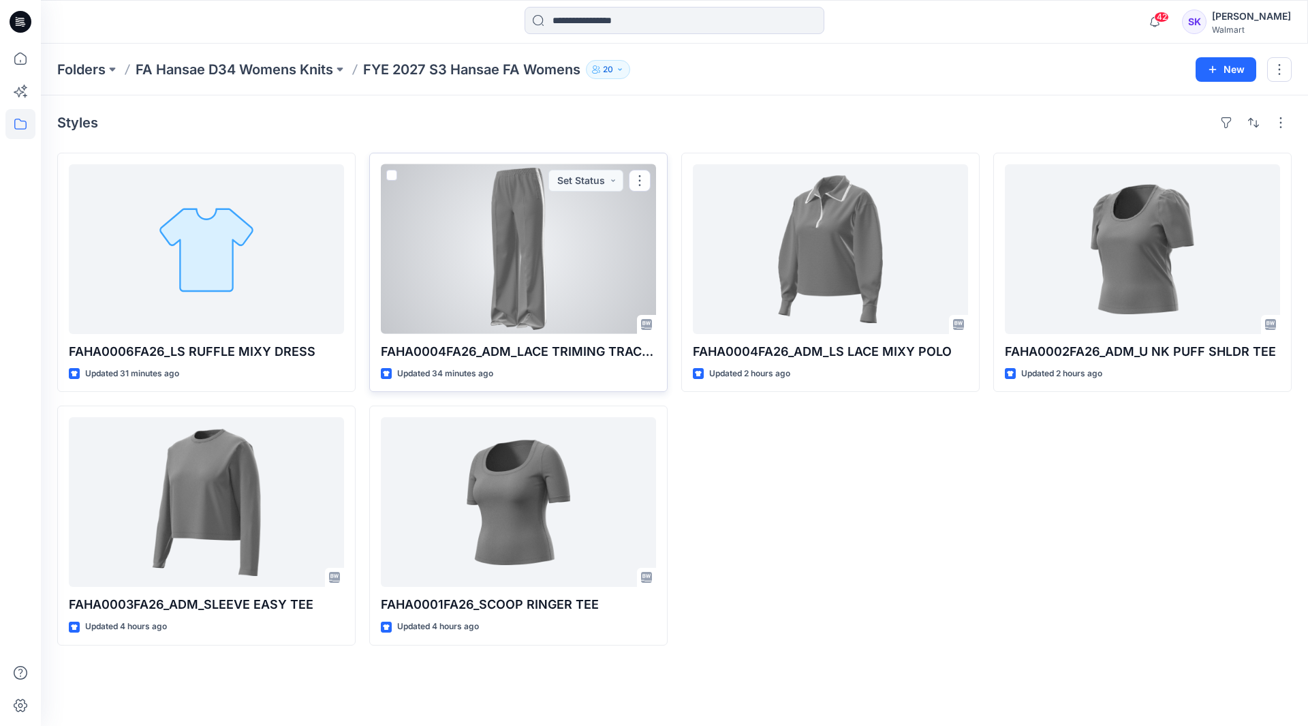
click at [474, 272] on div at bounding box center [518, 249] width 275 height 170
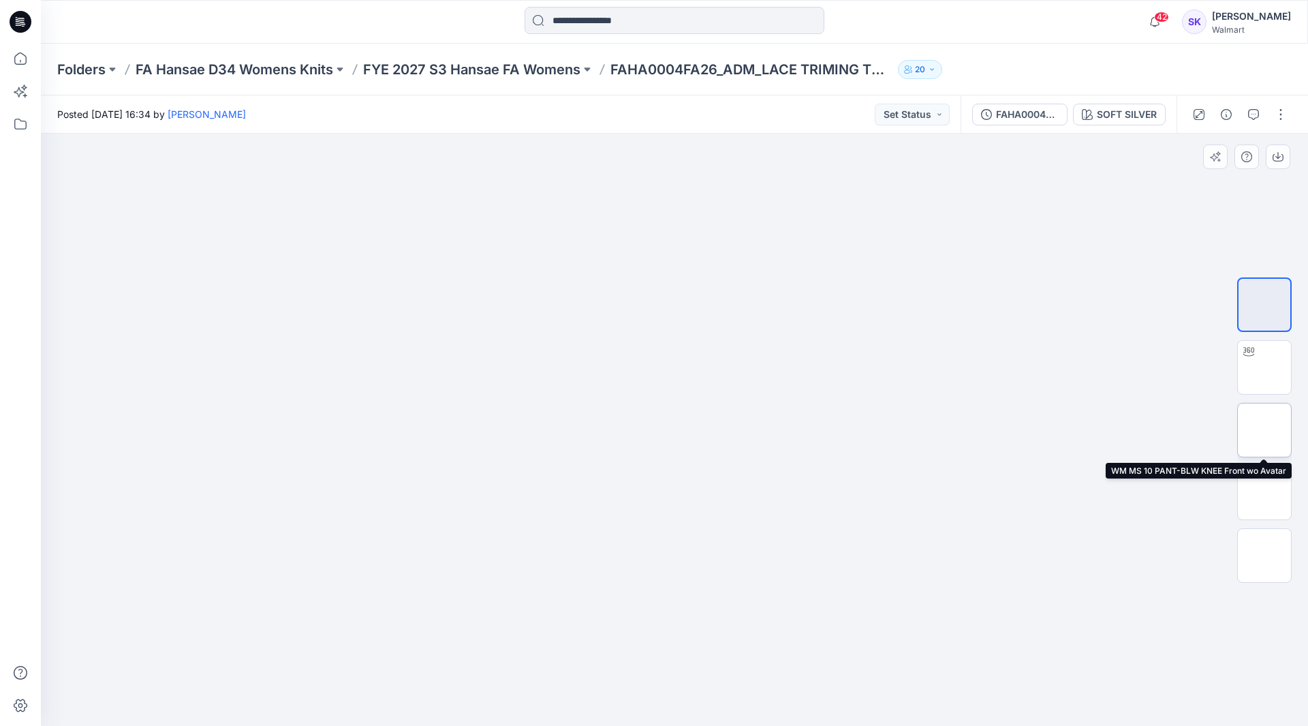
click at [1264, 430] on img at bounding box center [1264, 430] width 0 height 0
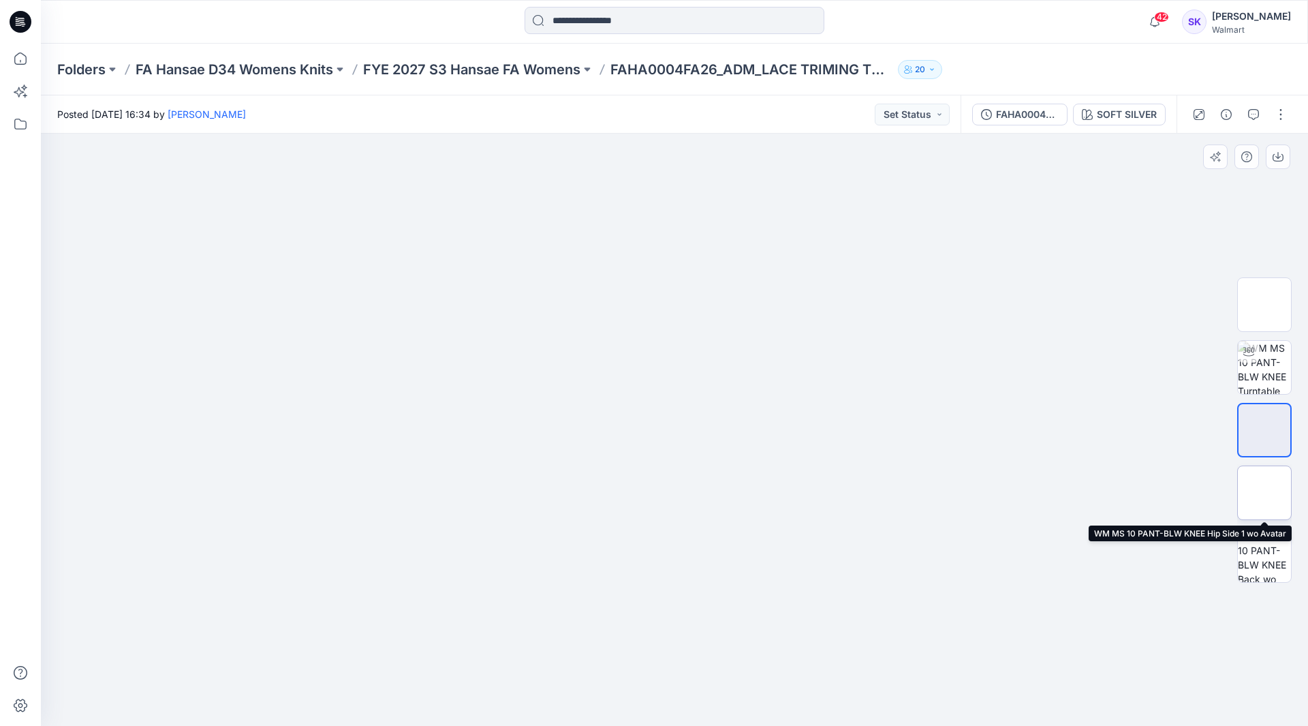
click at [1264, 493] on img at bounding box center [1264, 493] width 0 height 0
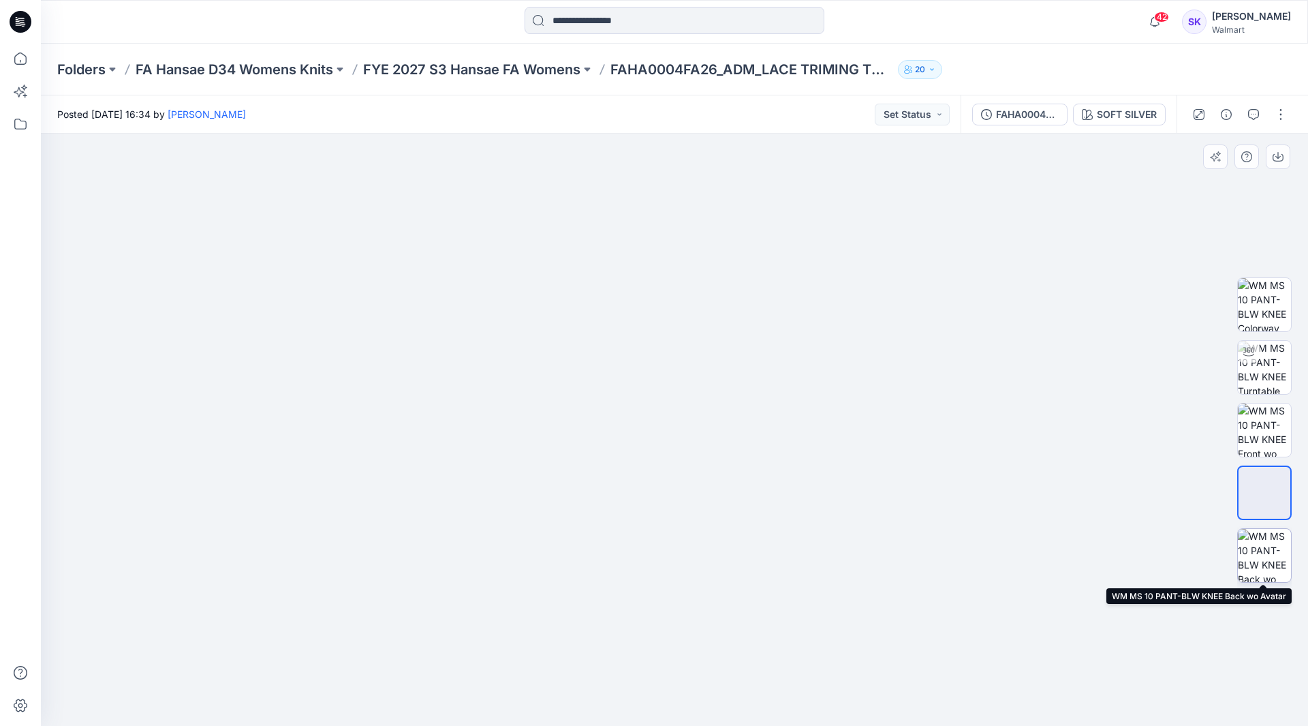
click at [1270, 532] on img at bounding box center [1264, 555] width 53 height 53
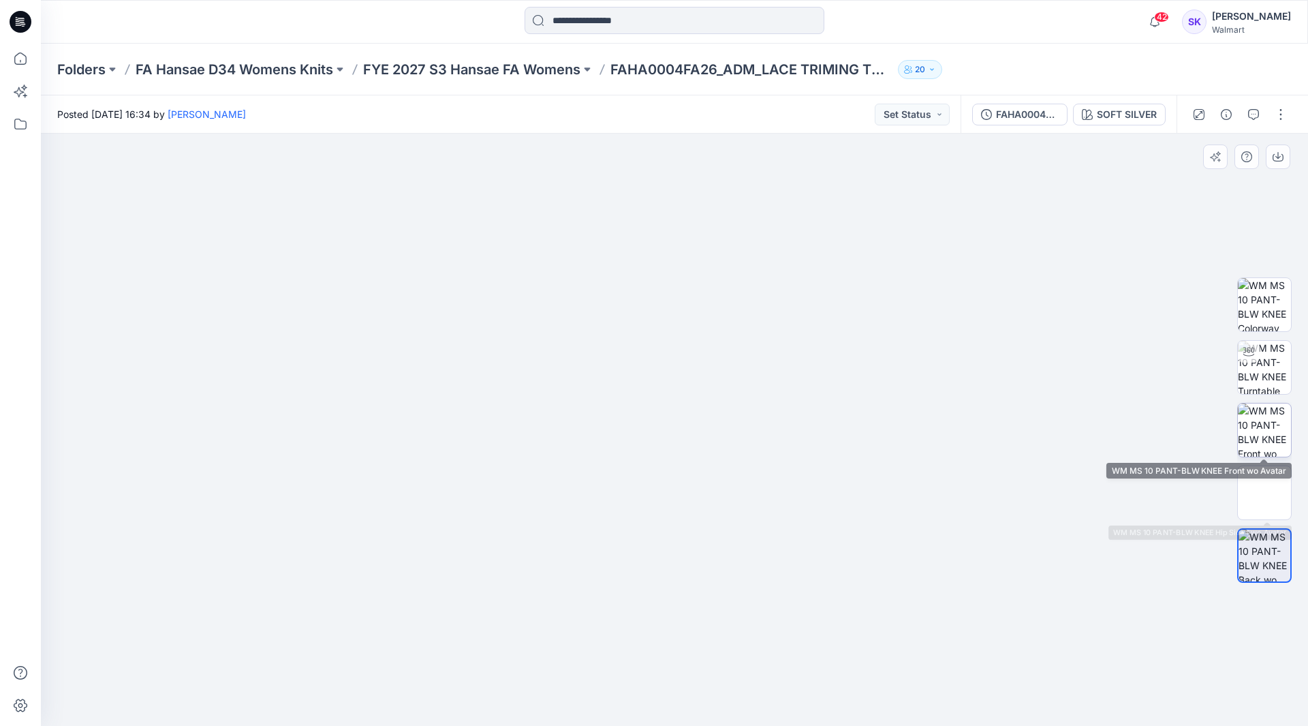
click at [1269, 441] on img at bounding box center [1264, 429] width 53 height 53
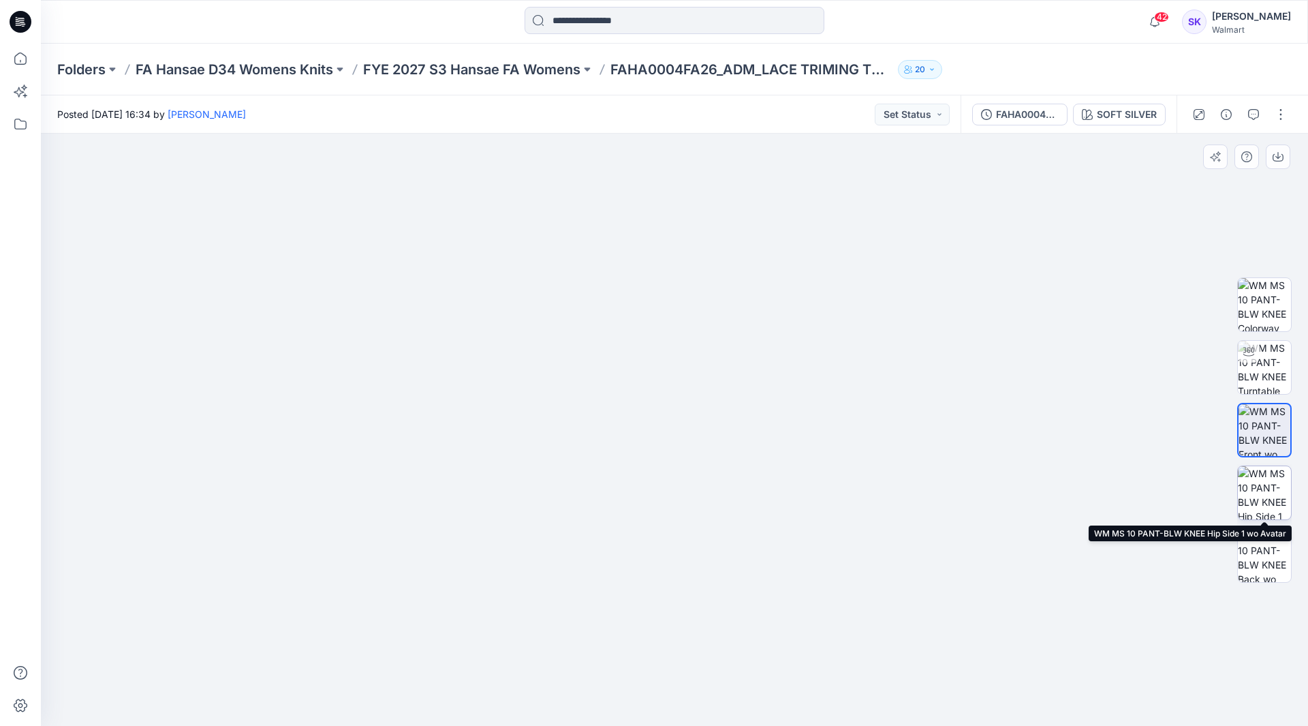
click at [1258, 474] on img at bounding box center [1264, 492] width 53 height 53
click at [1276, 435] on img at bounding box center [1264, 429] width 53 height 53
click at [1261, 485] on img at bounding box center [1264, 492] width 53 height 53
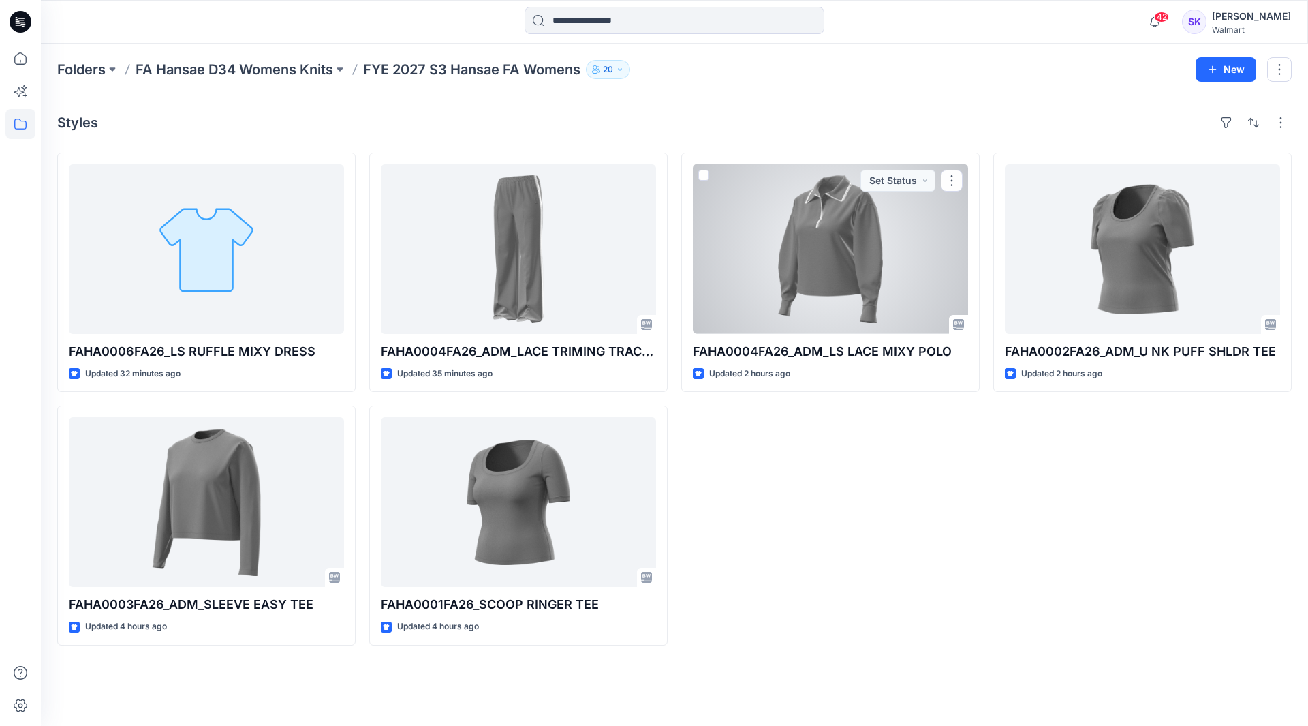
click at [899, 283] on div at bounding box center [830, 249] width 275 height 170
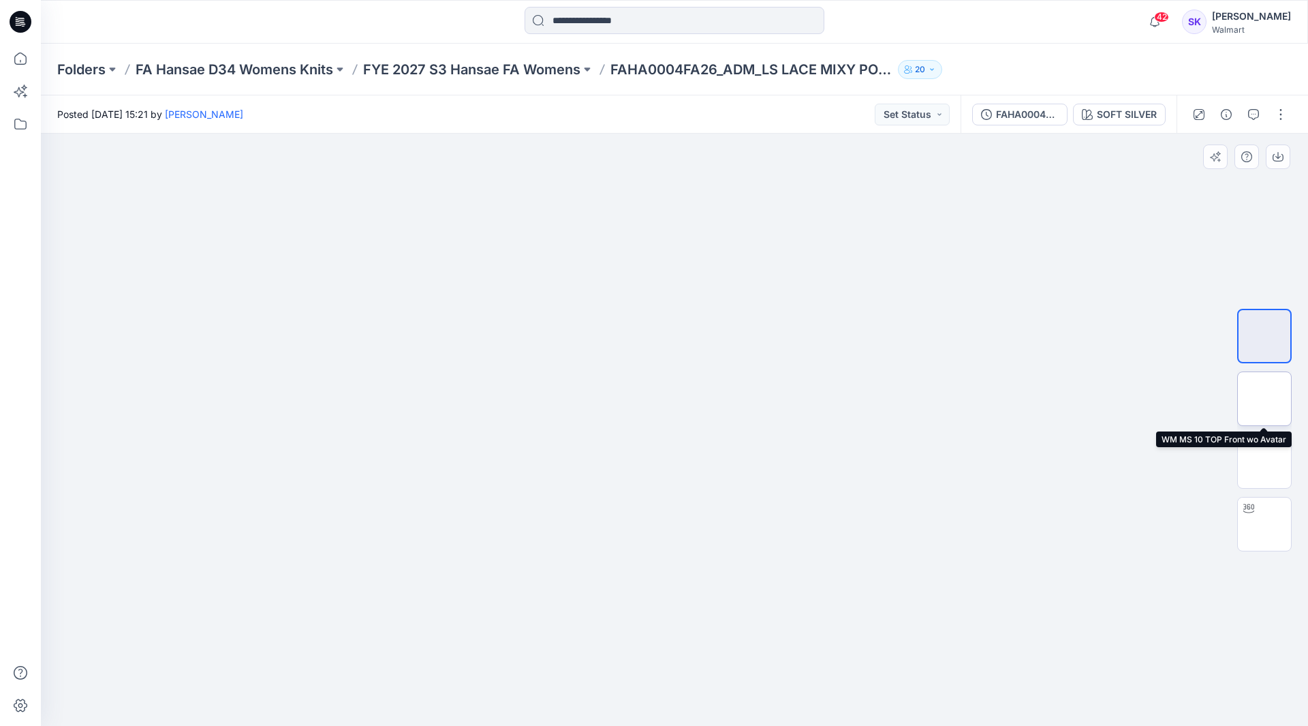
click at [1264, 399] on img at bounding box center [1264, 399] width 0 height 0
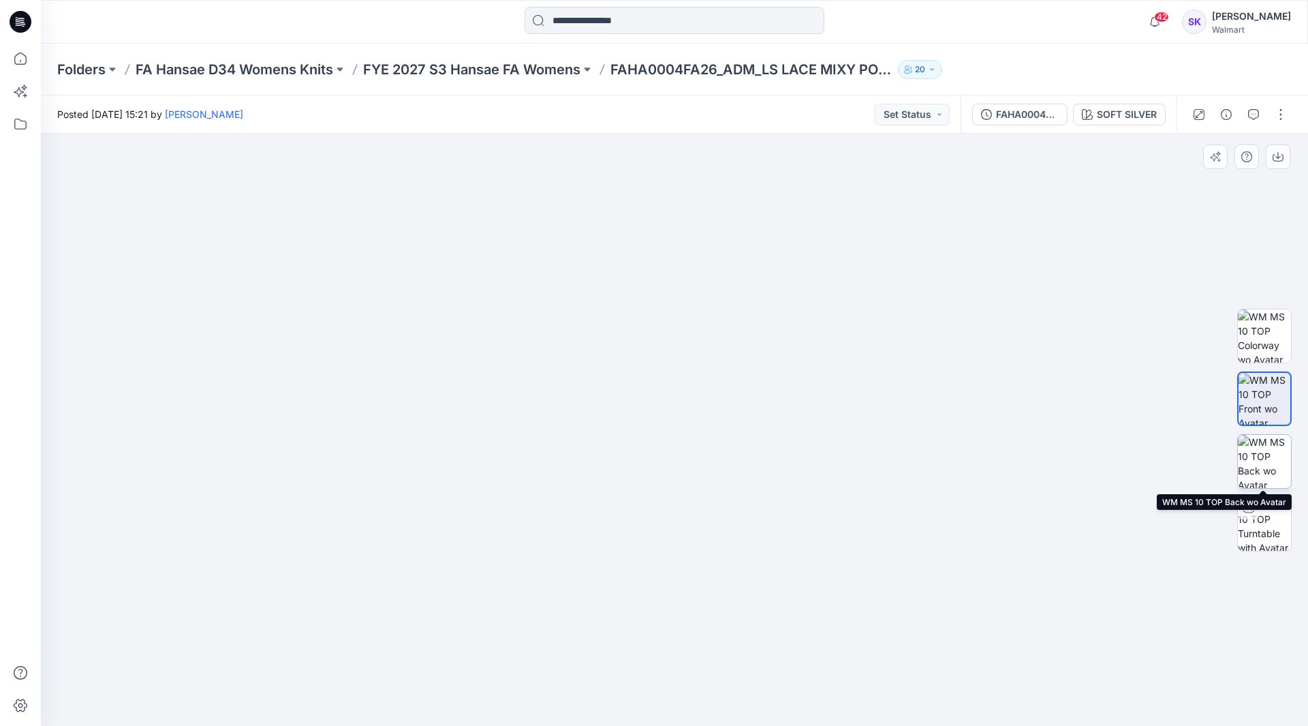
click at [1263, 458] on img at bounding box center [1264, 461] width 53 height 53
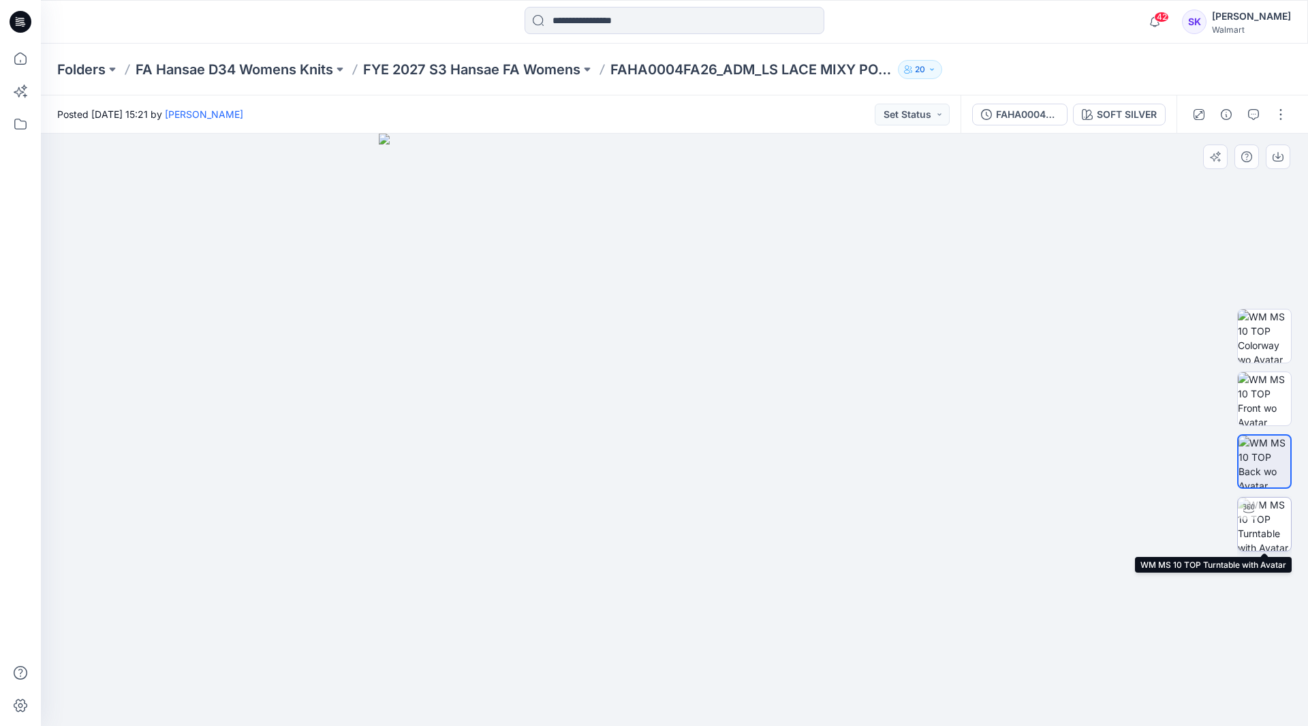
click at [1264, 518] on img at bounding box center [1264, 523] width 53 height 53
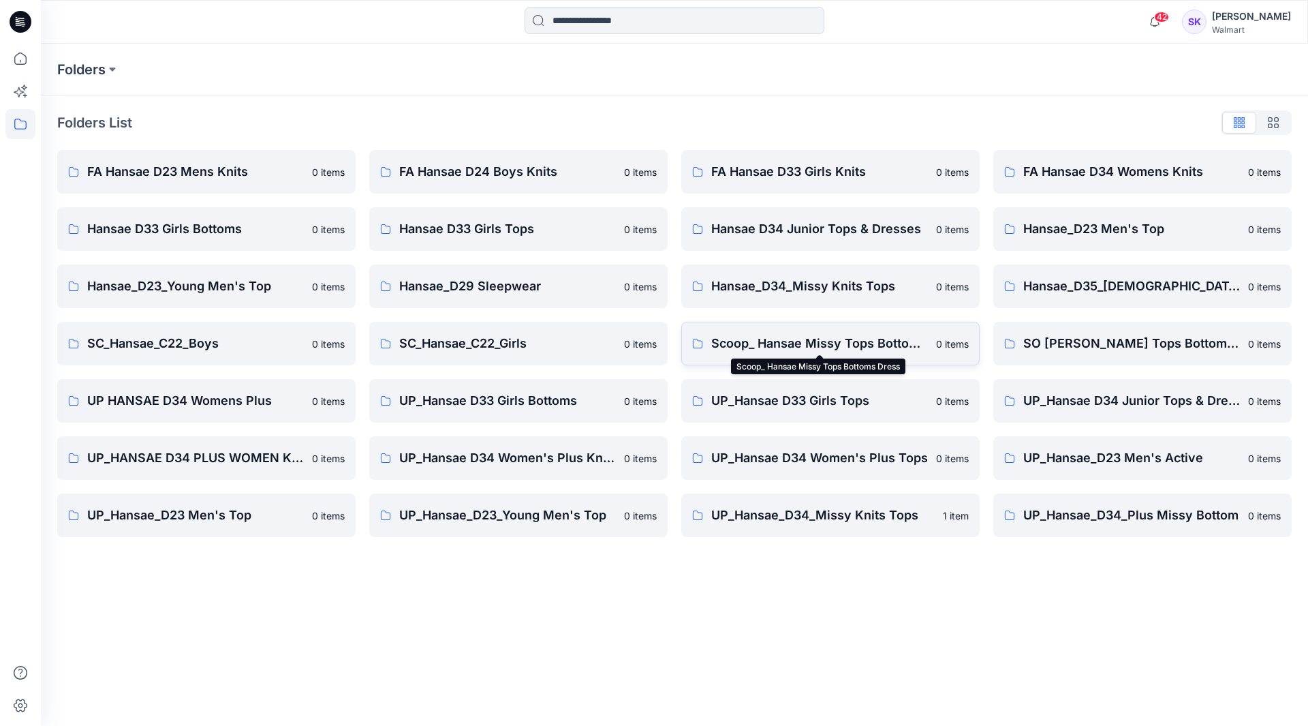
click at [849, 341] on p "Scoop_ Hansae Missy Tops Bottoms Dress" at bounding box center [819, 343] width 217 height 19
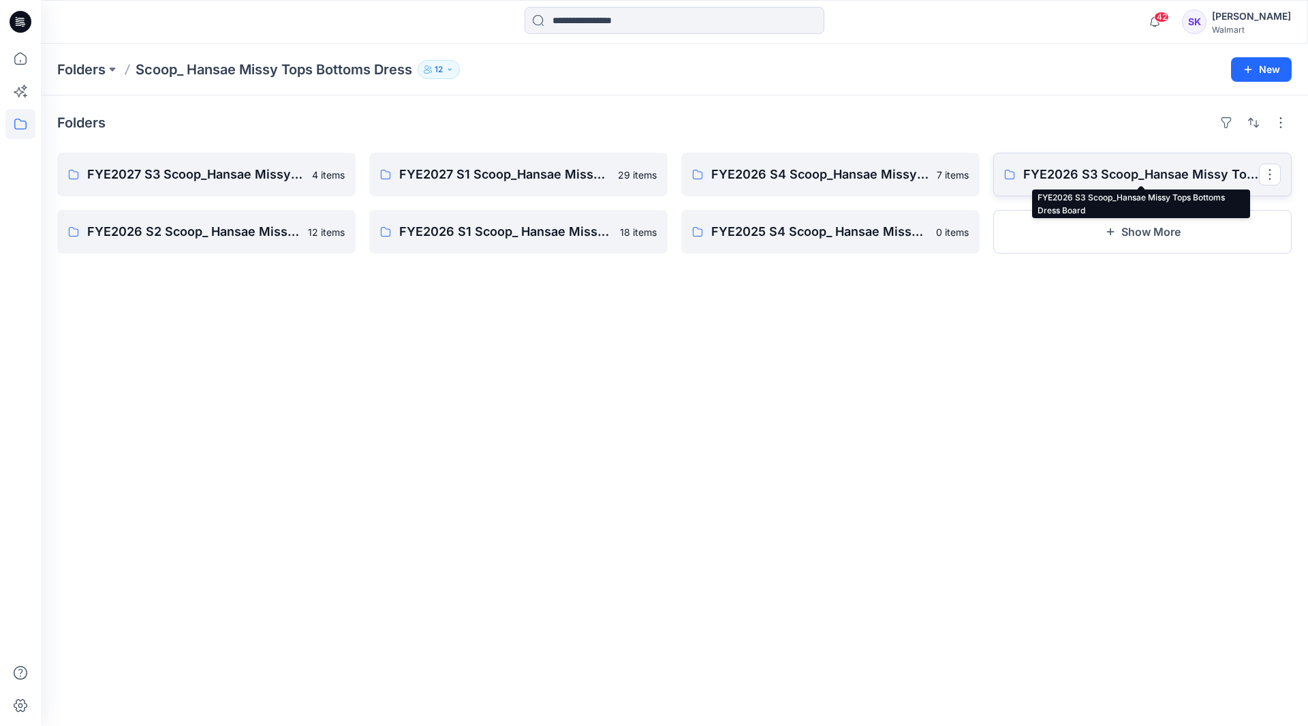
click at [1162, 183] on p "FYE2026 S3 Scoop_Hansae Missy Tops Bottoms Dress Board" at bounding box center [1141, 174] width 236 height 19
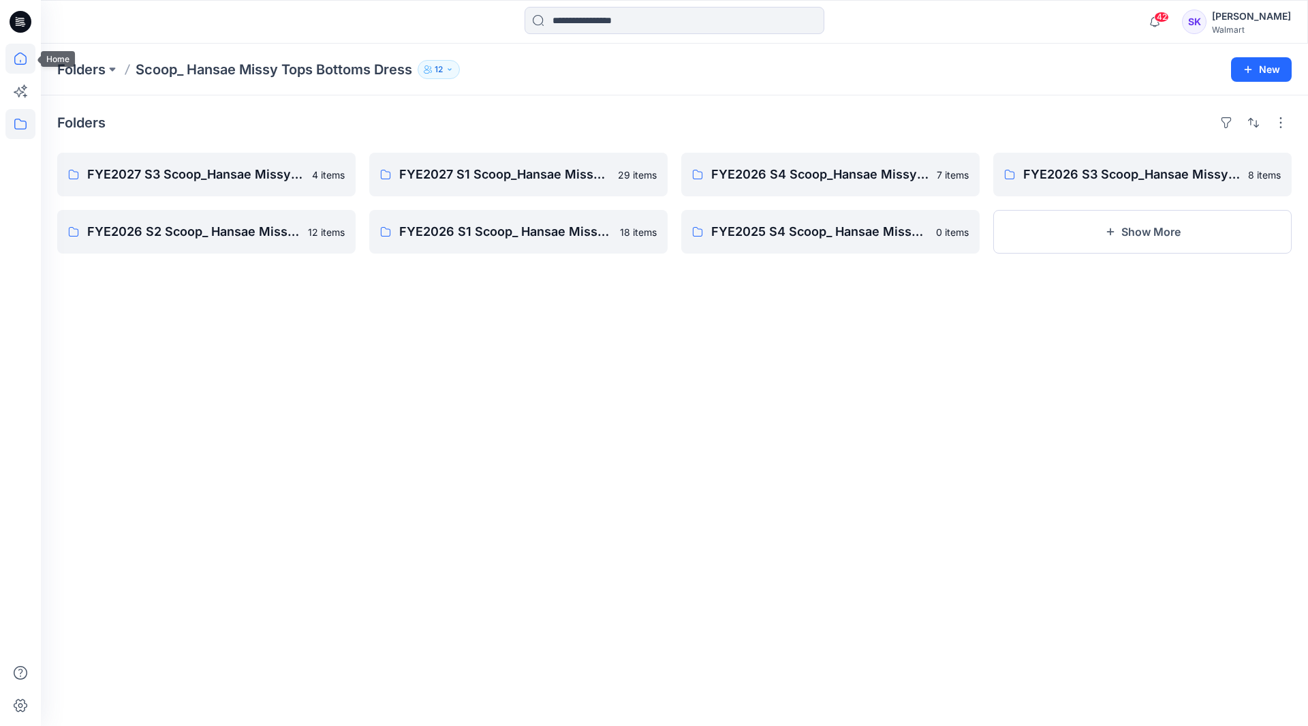
click at [19, 65] on icon at bounding box center [20, 58] width 12 height 12
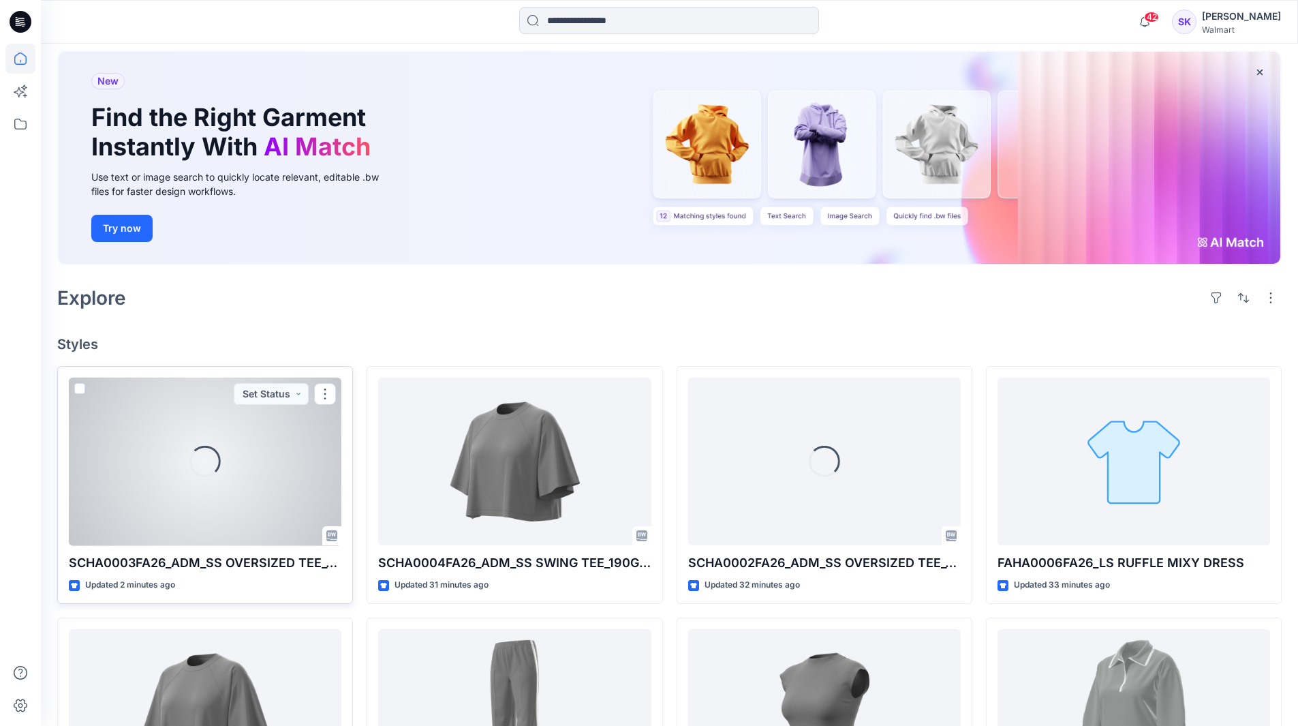
scroll to position [68, 0]
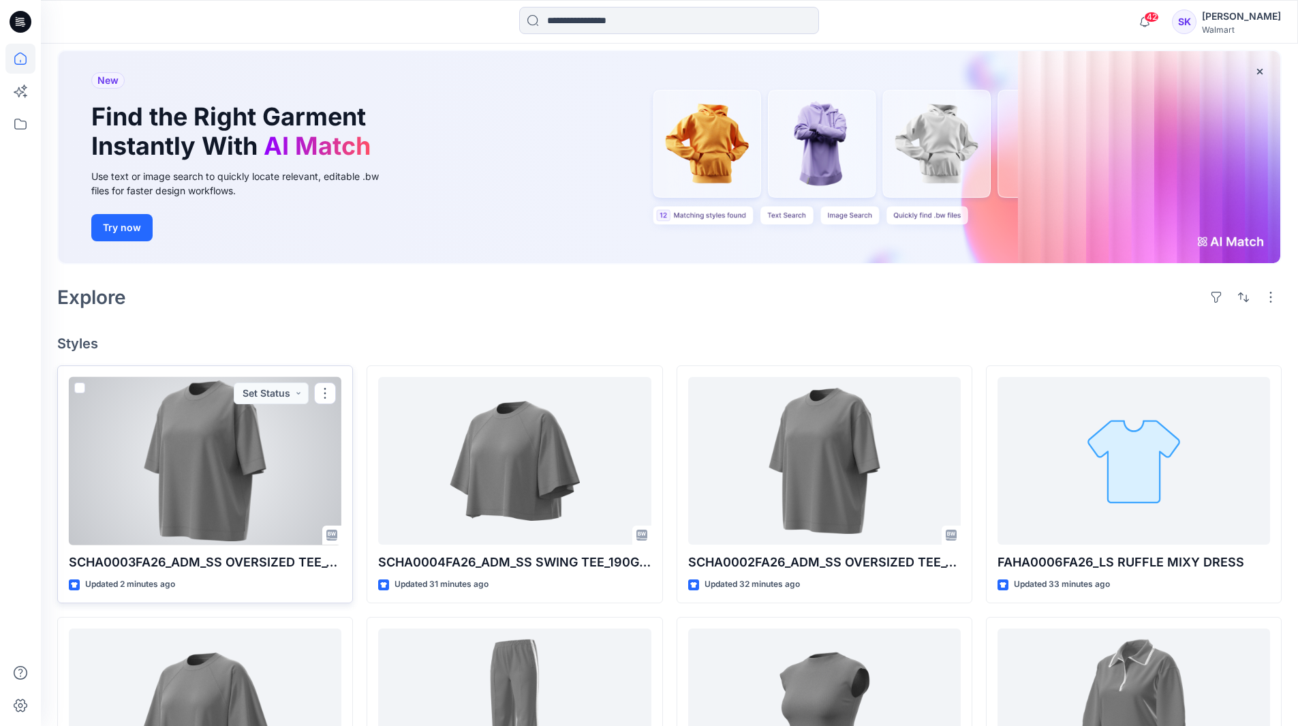
click at [195, 456] on div at bounding box center [205, 461] width 272 height 168
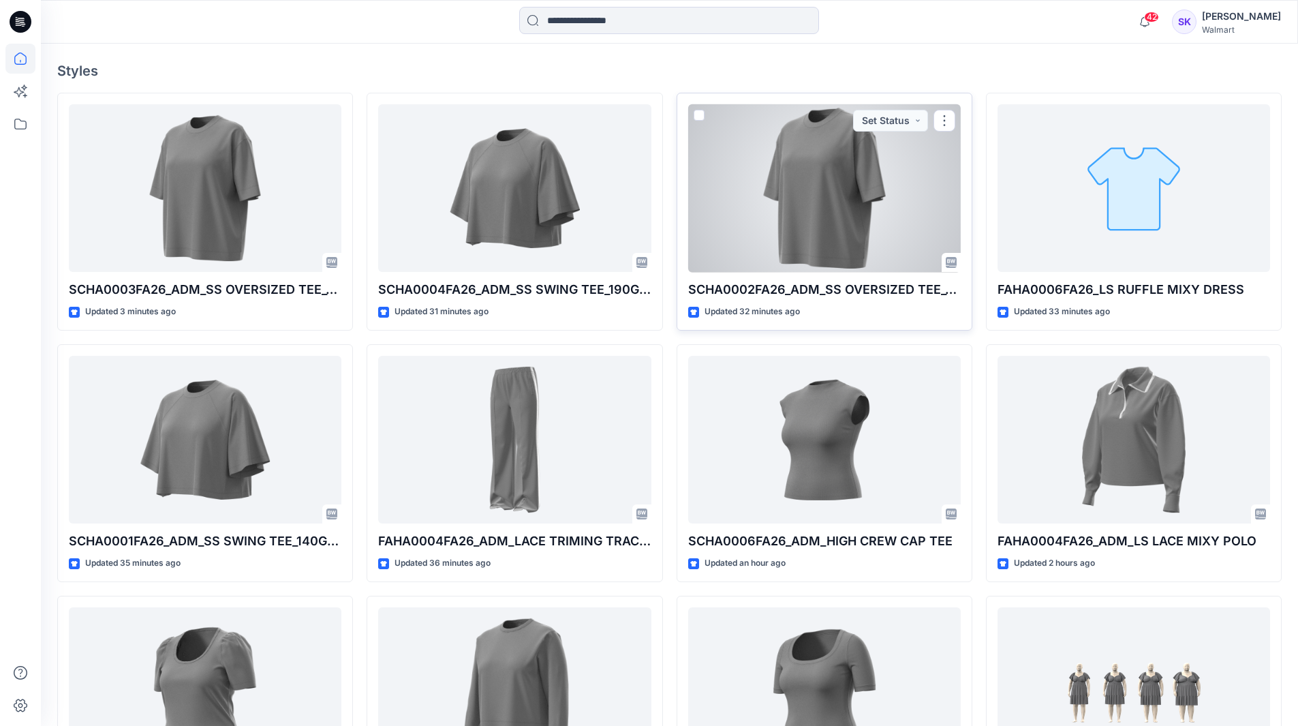
click at [806, 182] on div at bounding box center [824, 188] width 272 height 168
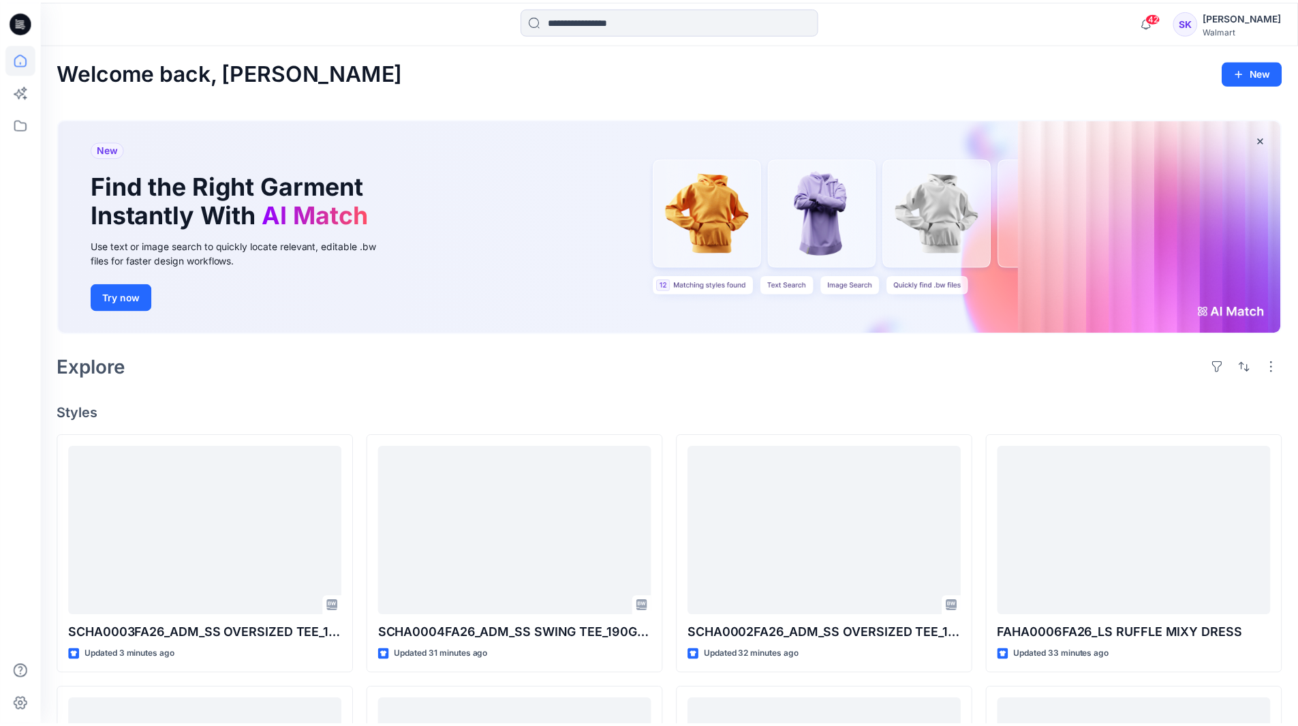
scroll to position [341, 0]
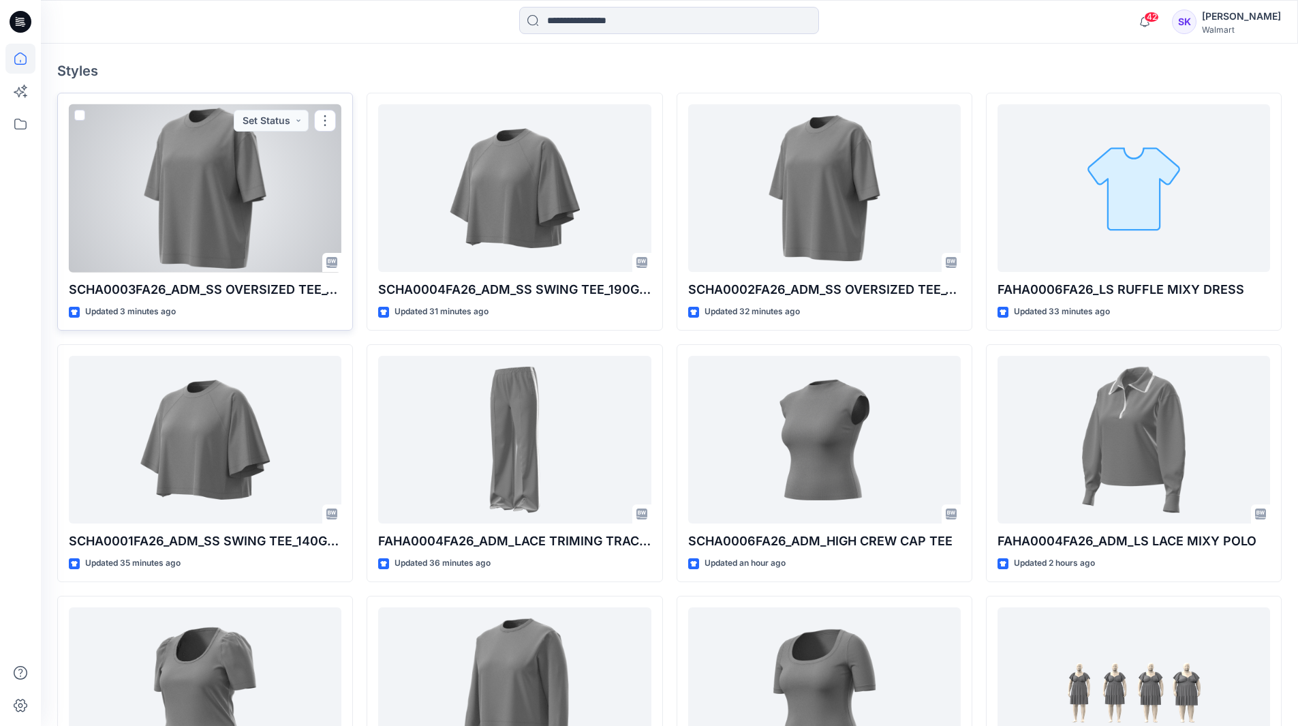
click at [206, 225] on div at bounding box center [205, 188] width 272 height 168
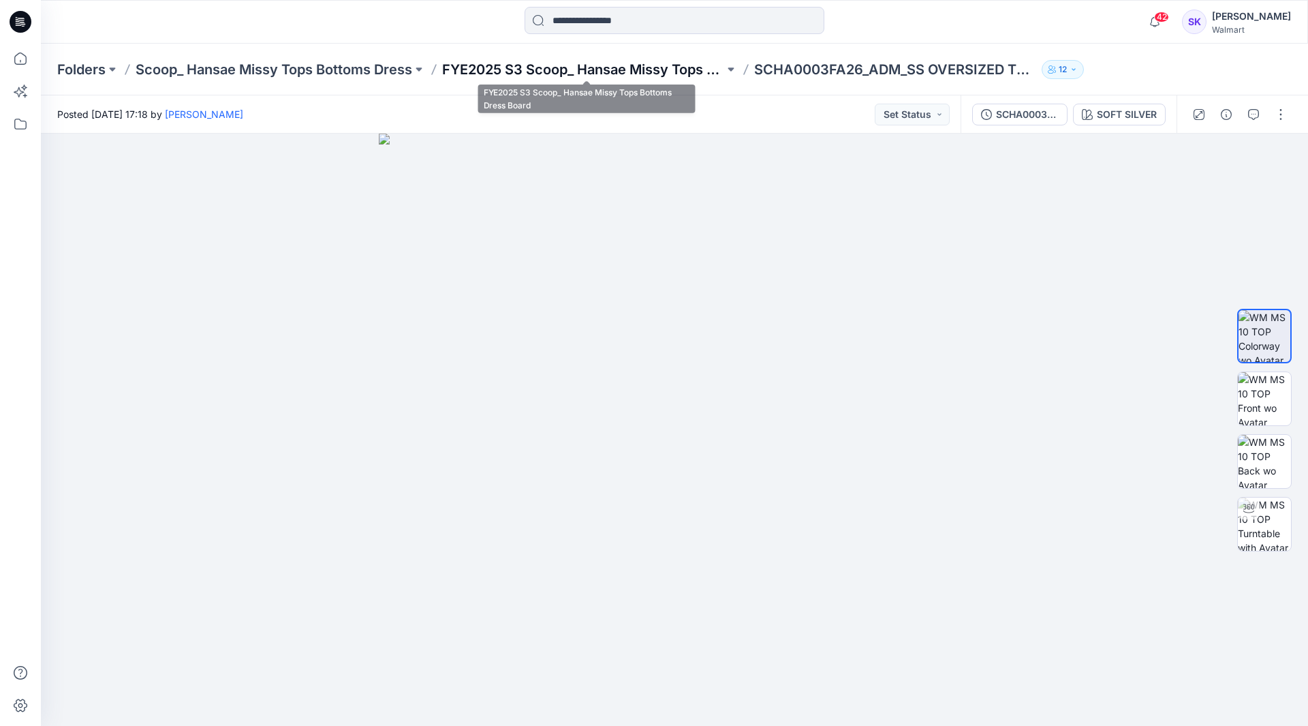
click at [615, 69] on p "FYE2025 S3 Scoop_ Hansae Missy Tops Bottoms Dress Board" at bounding box center [583, 69] width 282 height 19
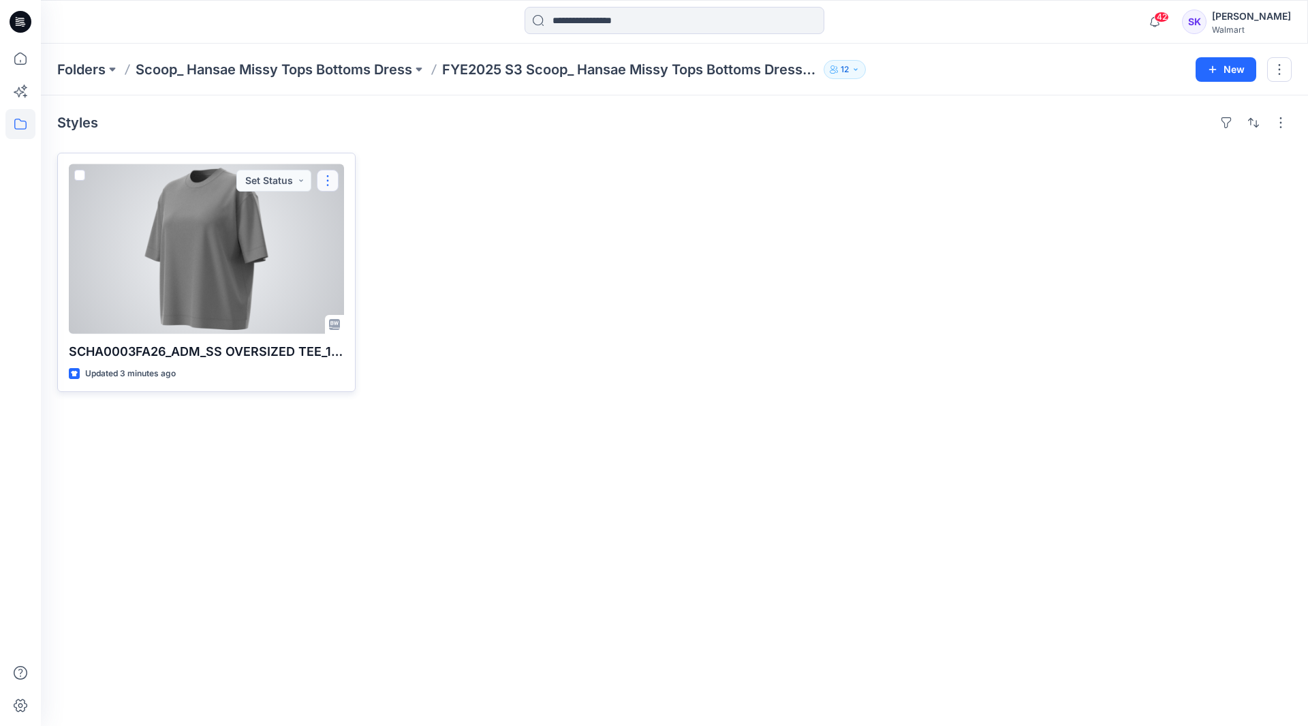
click at [319, 172] on button "button" at bounding box center [328, 181] width 22 height 22
click at [381, 255] on button "Duplicate to..." at bounding box center [392, 262] width 147 height 25
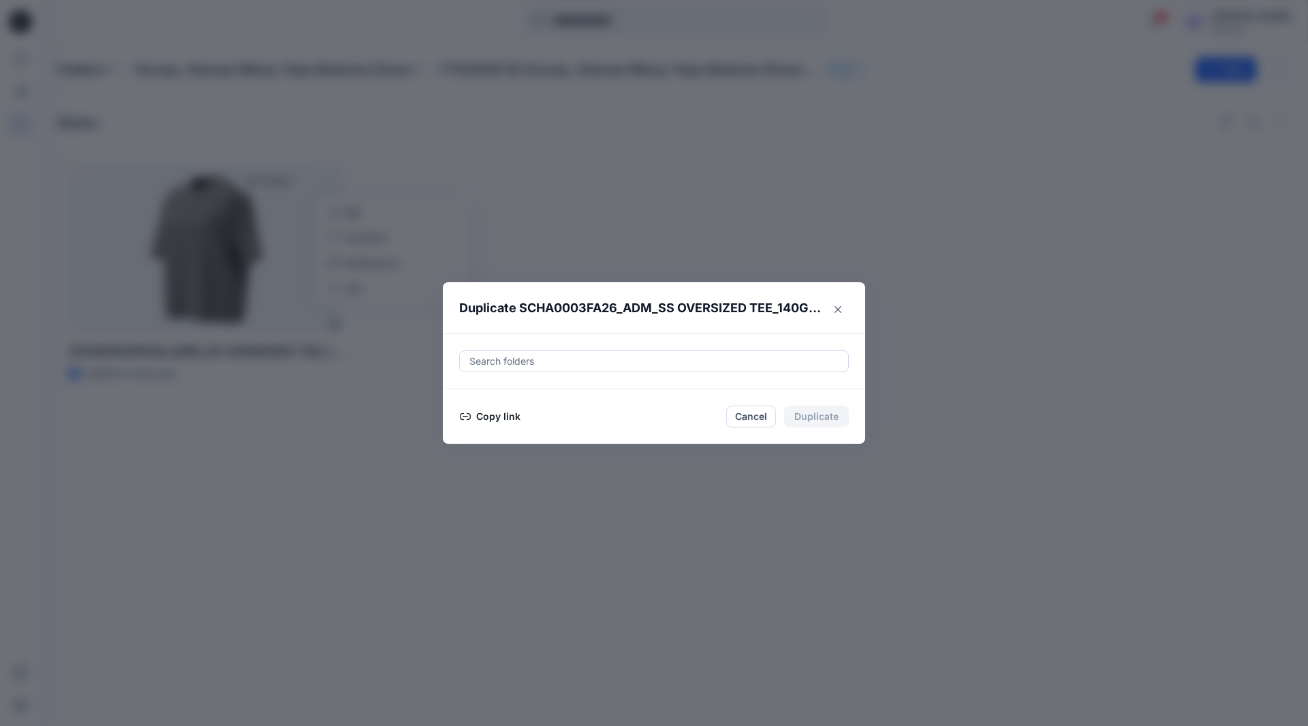
click at [604, 343] on div "Search folders" at bounding box center [654, 361] width 422 height 56
click at [599, 359] on div at bounding box center [654, 361] width 372 height 16
click at [563, 361] on div at bounding box center [654, 361] width 372 height 16
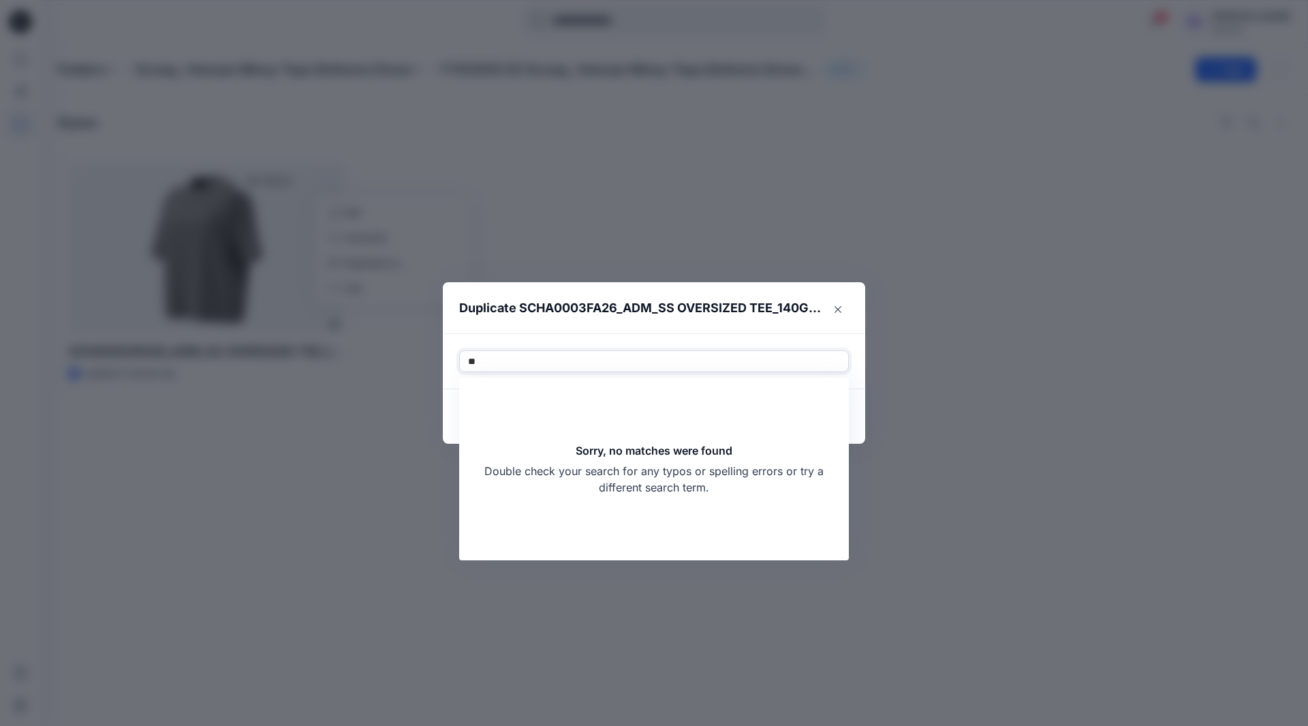
type input "*"
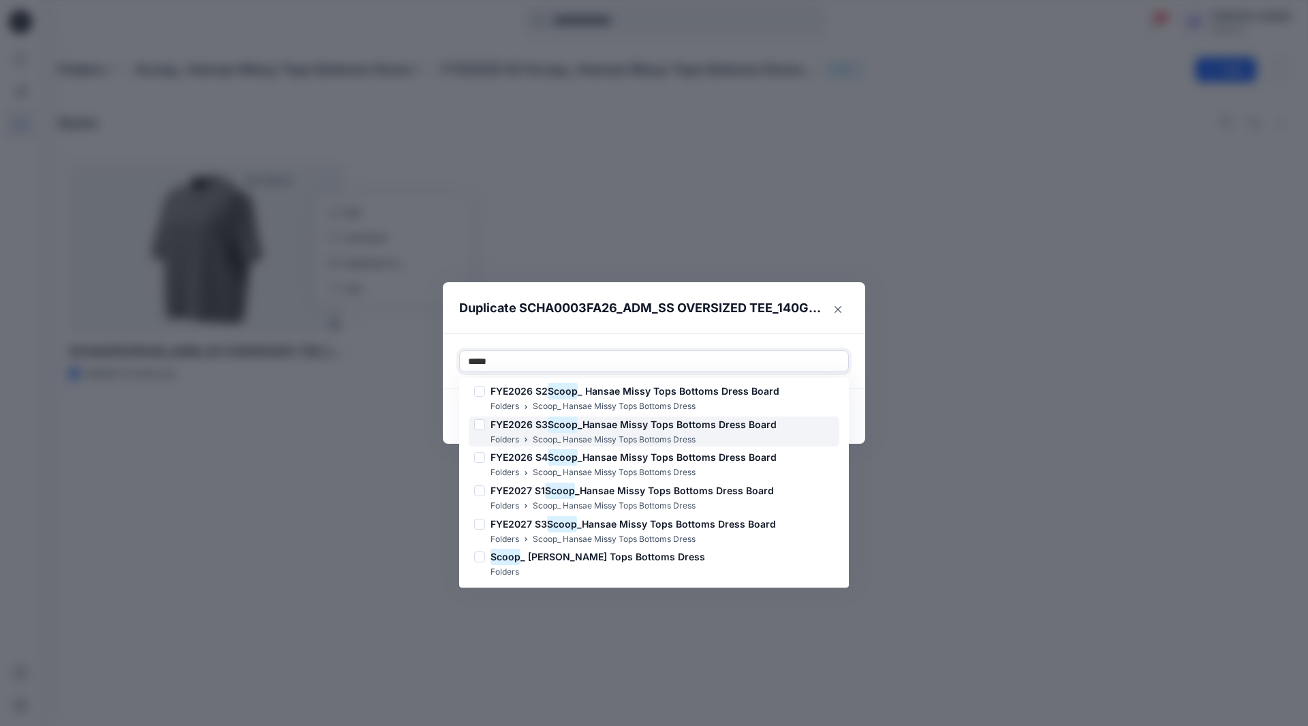
scroll to position [170, 0]
click at [544, 535] on p "Scoop_ Hansae Missy Tops Bottoms Dress" at bounding box center [614, 538] width 163 height 14
type input "*****"
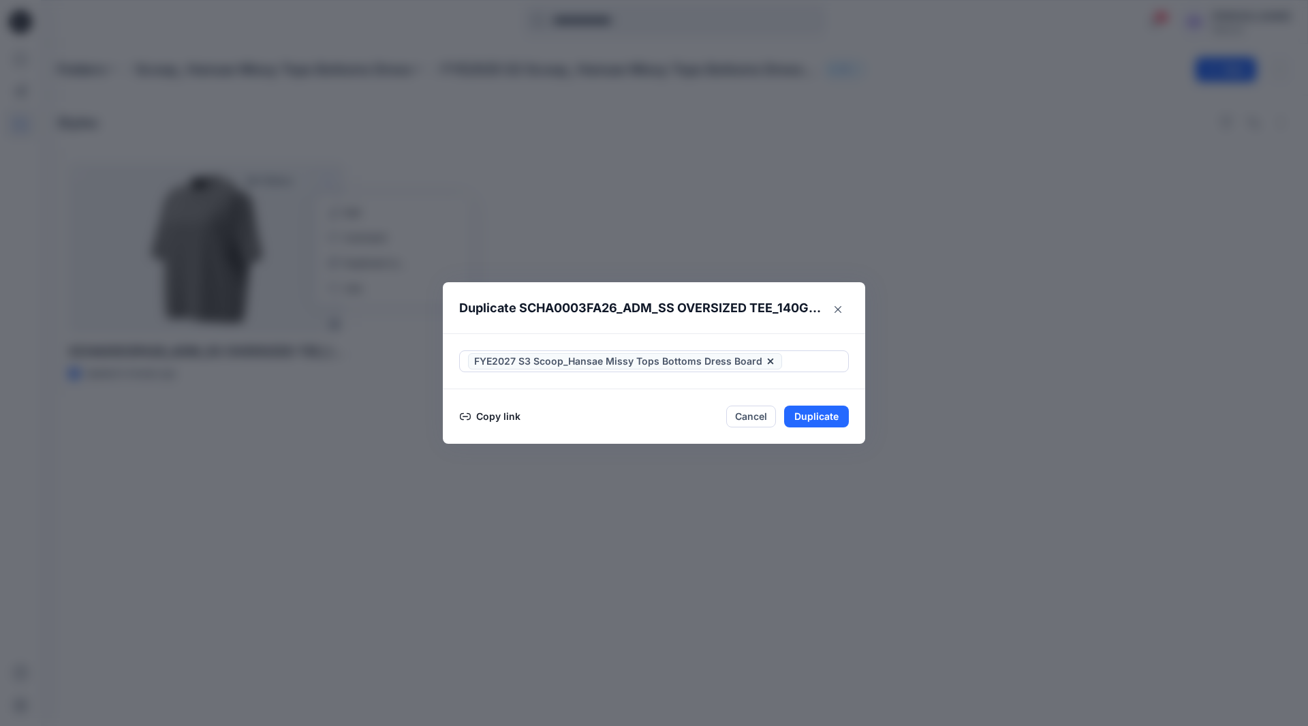
click at [850, 332] on section "Duplicate SCHA0003FA26_ADM_SS OVERSIZED TEE_140GSM FYE2027 S3 Scoop_Hansae Miss…" at bounding box center [654, 363] width 422 height 162
click at [828, 418] on button "Duplicate" at bounding box center [816, 416] width 65 height 22
drag, startPoint x: 837, startPoint y: 309, endPoint x: 835, endPoint y: 298, distance: 11.2
click at [838, 309] on icon "Close" at bounding box center [838, 308] width 7 height 7
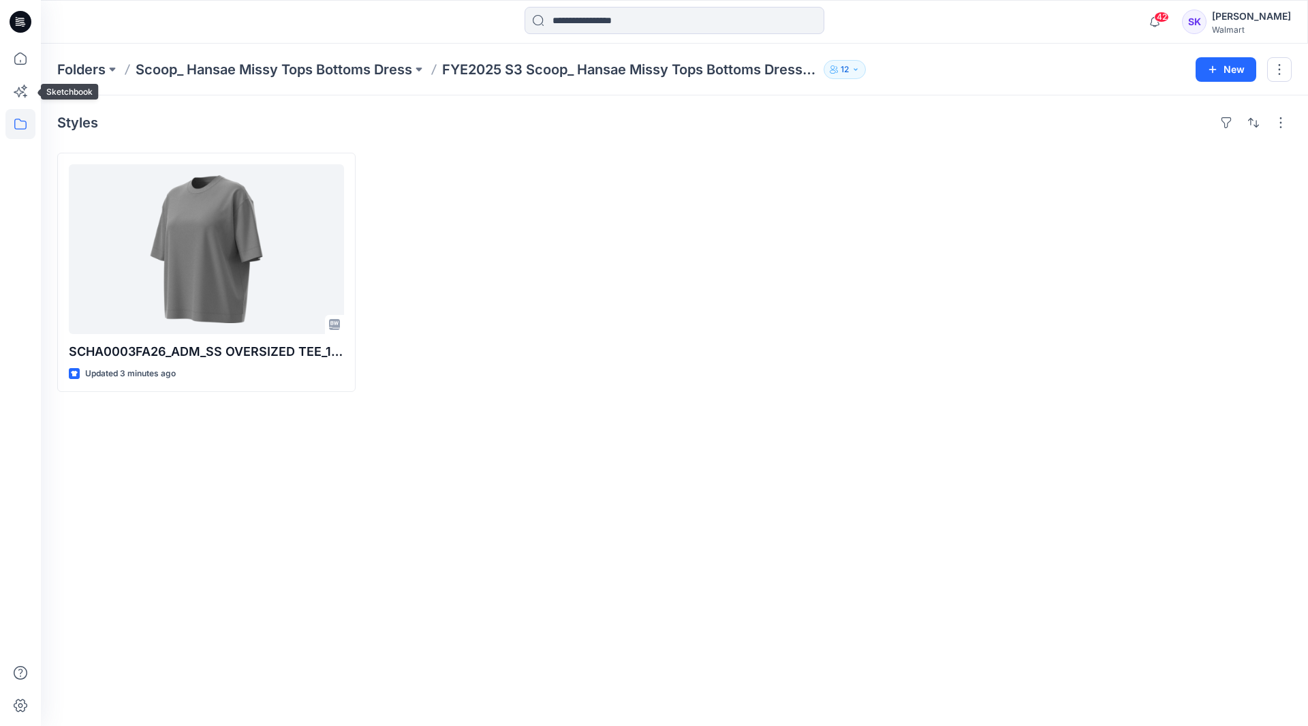
click at [11, 134] on icon at bounding box center [20, 124] width 30 height 30
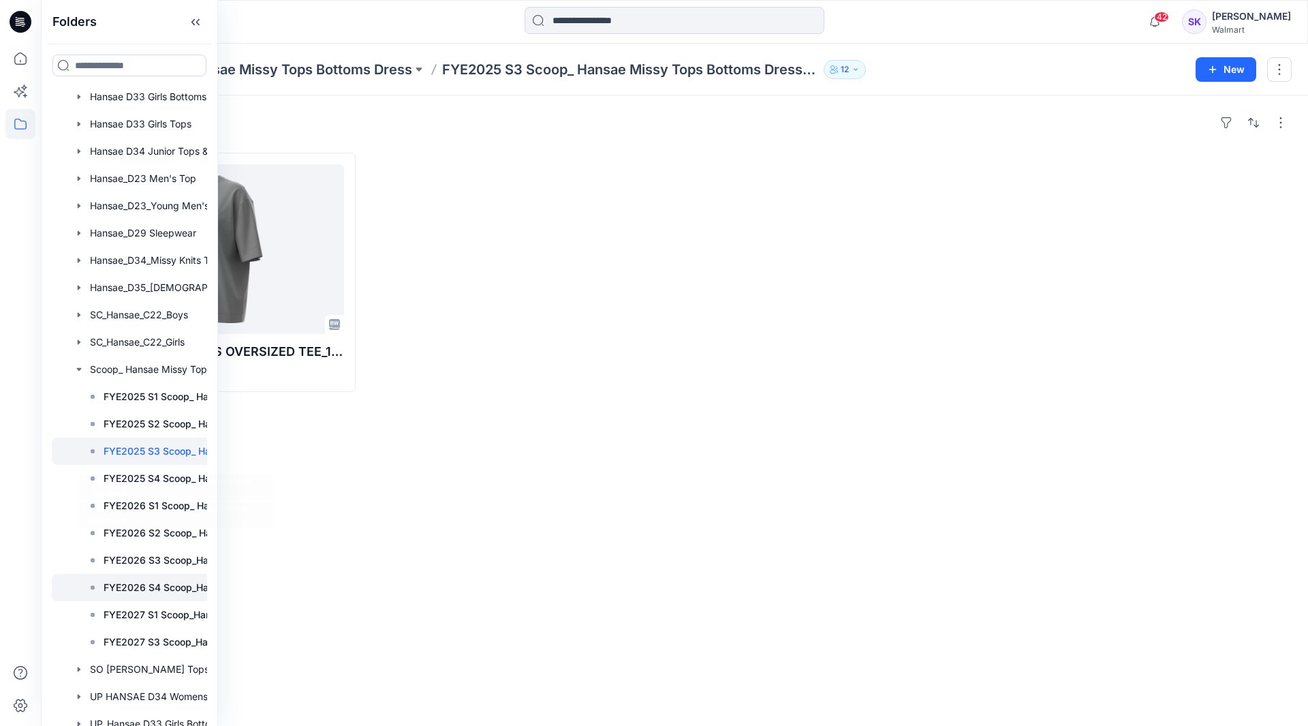
scroll to position [272, 0]
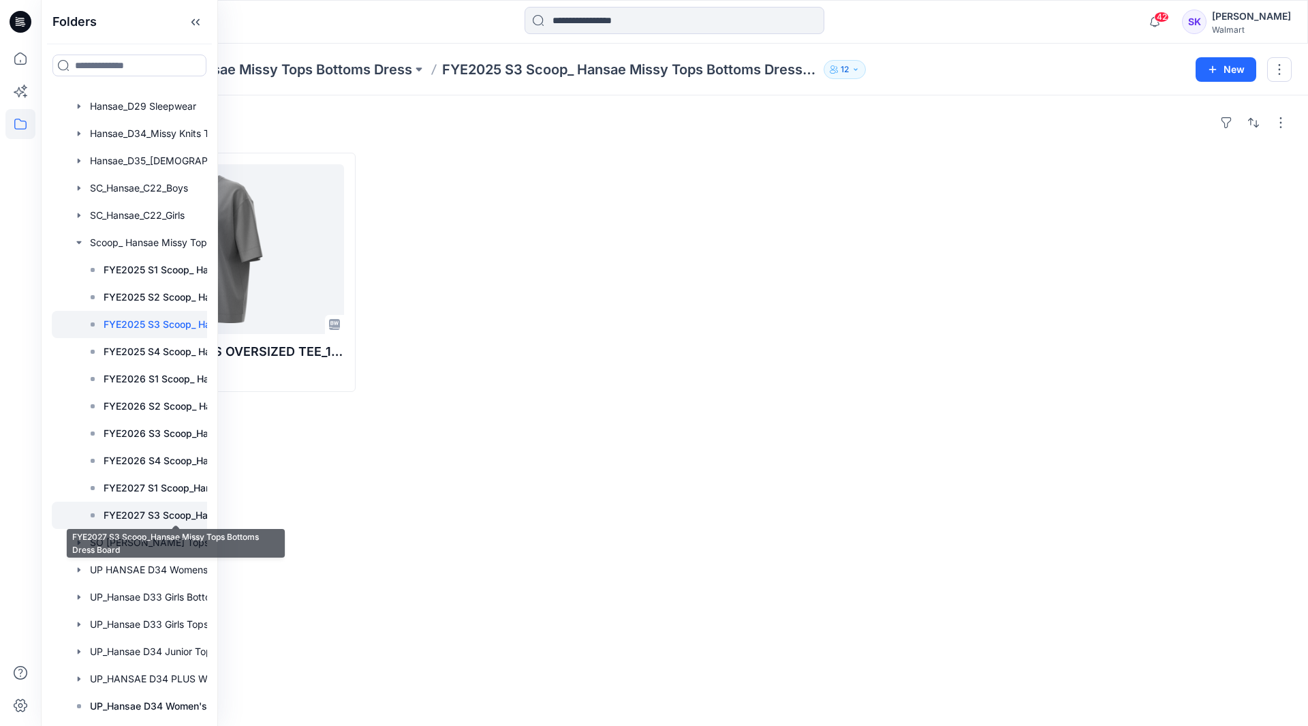
click at [154, 509] on p "FYE2027 S3 Scoop_Hansae Missy Tops Bottoms Dress Board" at bounding box center [176, 515] width 144 height 16
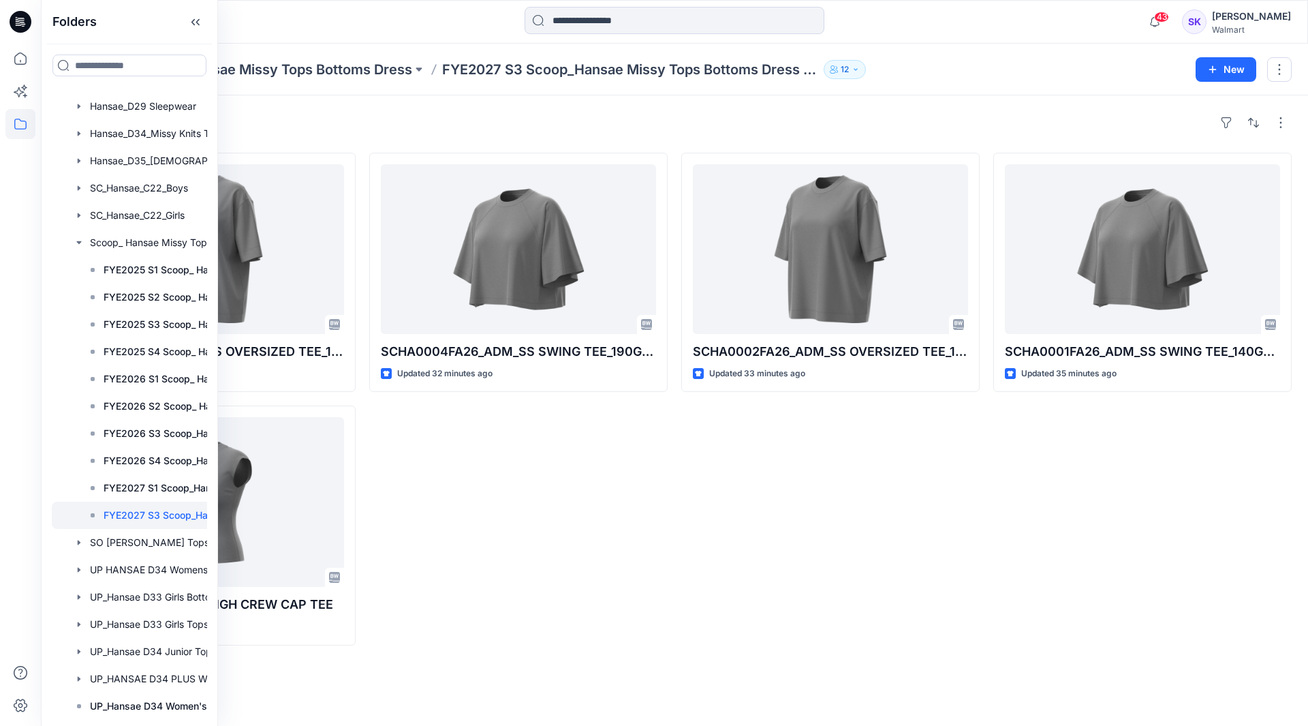
drag, startPoint x: 526, startPoint y: 526, endPoint x: 504, endPoint y: 519, distance: 22.8
click at [525, 527] on div "SCHA0004FA26_ADM_SS SWING TEE_190GSM Updated 32 minutes ago" at bounding box center [518, 399] width 298 height 493
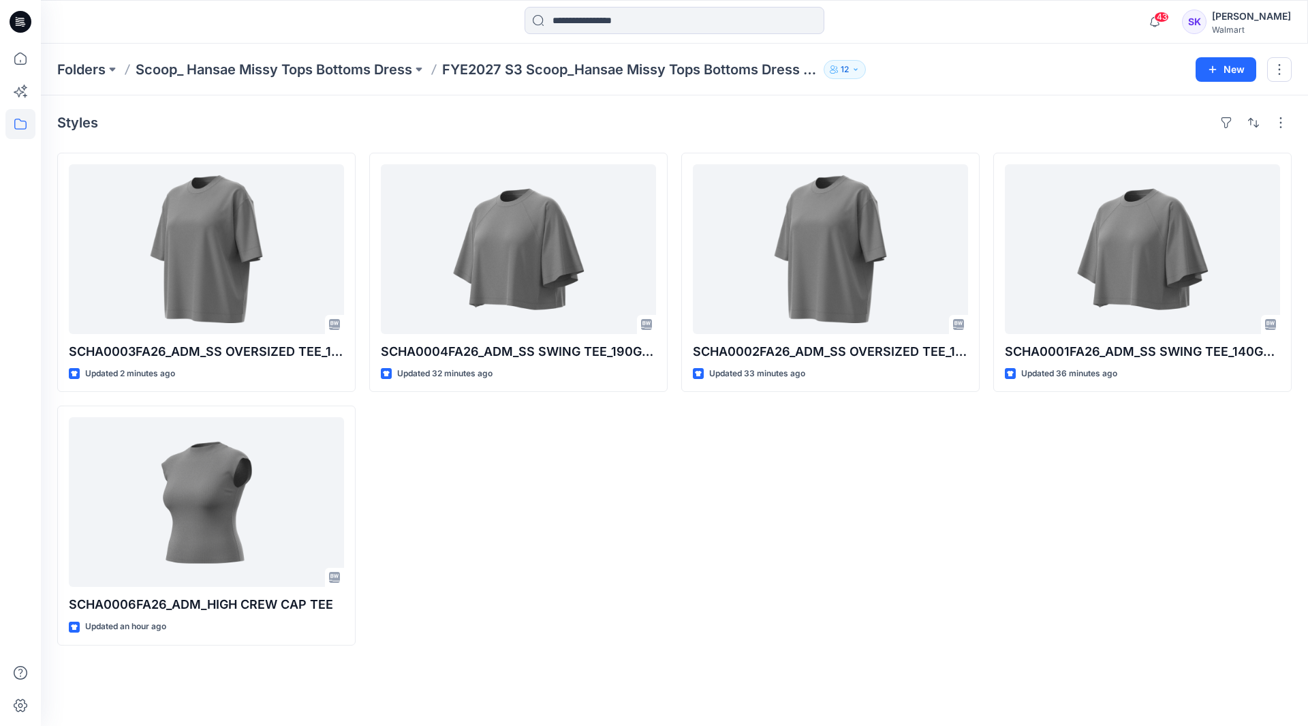
click at [965, 663] on div "Styles SCHA0003FA26_ADM_SS OVERSIZED TEE_140GSM Updated 2 minutes ago SCHA0006F…" at bounding box center [674, 410] width 1267 height 630
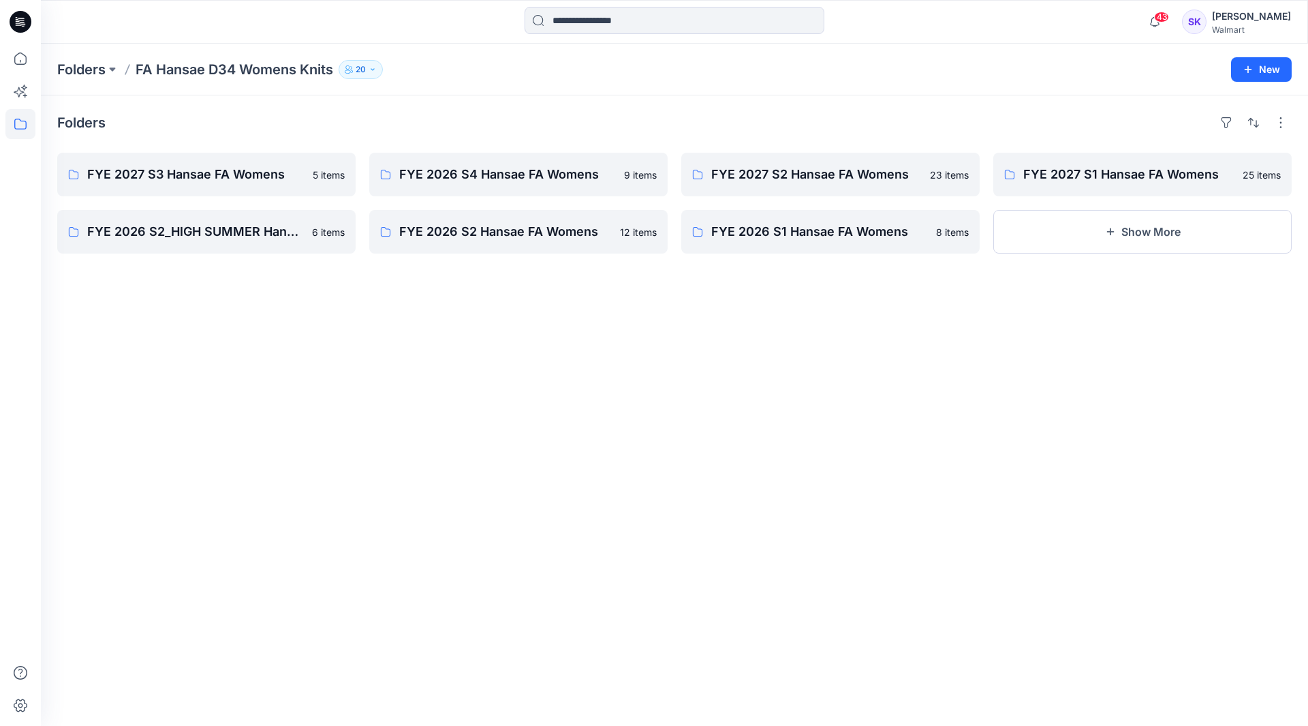
click at [283, 532] on div "Folders FYE 2027 S3 Hansae FA Womens 5 items FYE 2026 S2_HIGH SUMMER Hansae FA …" at bounding box center [674, 410] width 1267 height 630
click at [845, 683] on div "Folders FYE 2027 S3 Hansae FA Womens 5 items FYE 2026 S2_HIGH SUMMER Hansae FA …" at bounding box center [674, 410] width 1267 height 630
click at [690, 689] on div "Folders FYE 2027 S3 Hansae FA Womens 5 items FYE 2026 S2_HIGH SUMMER Hansae FA …" at bounding box center [674, 410] width 1267 height 630
